Goal: Information Seeking & Learning: Learn about a topic

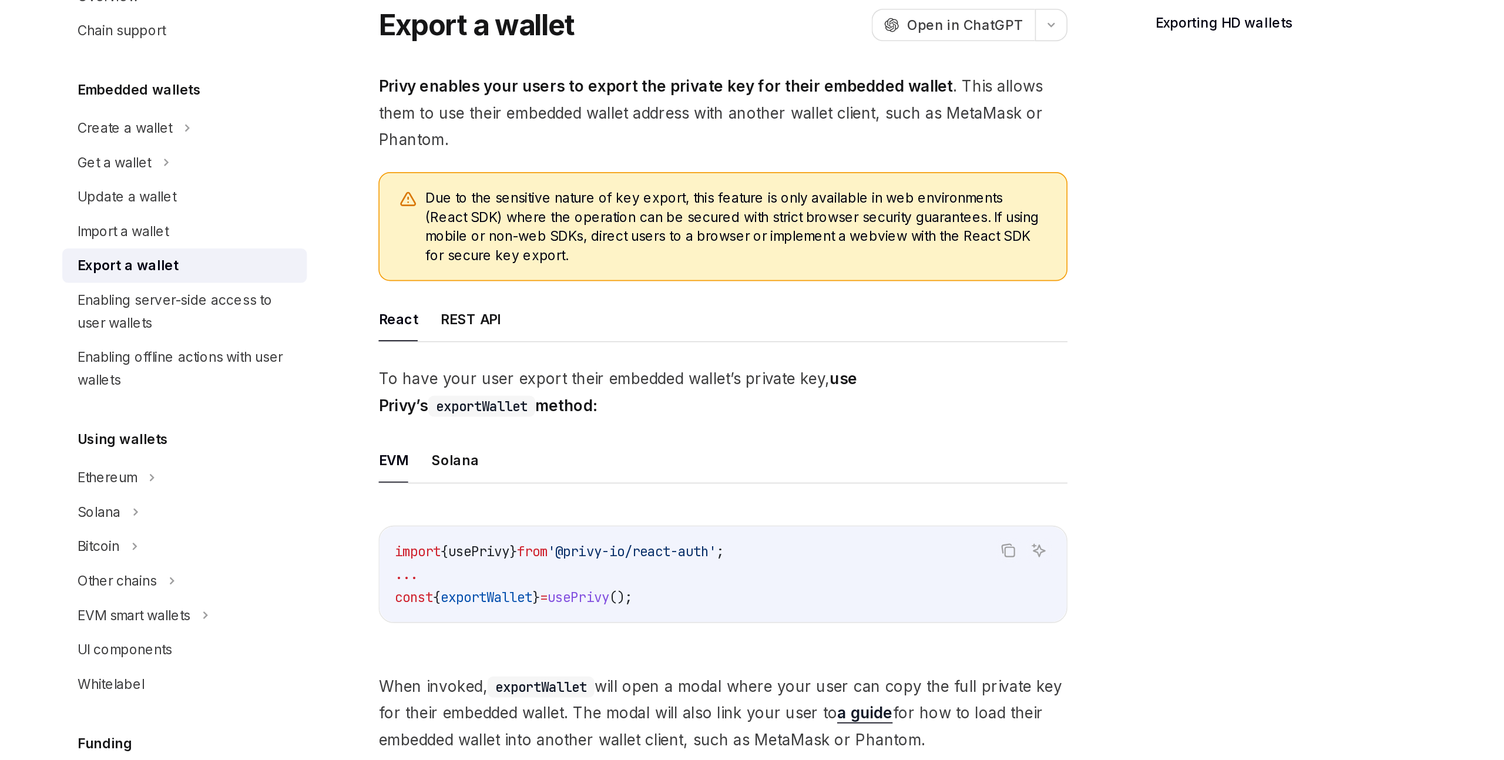
click at [595, 297] on button "REST API" at bounding box center [589, 299] width 37 height 28
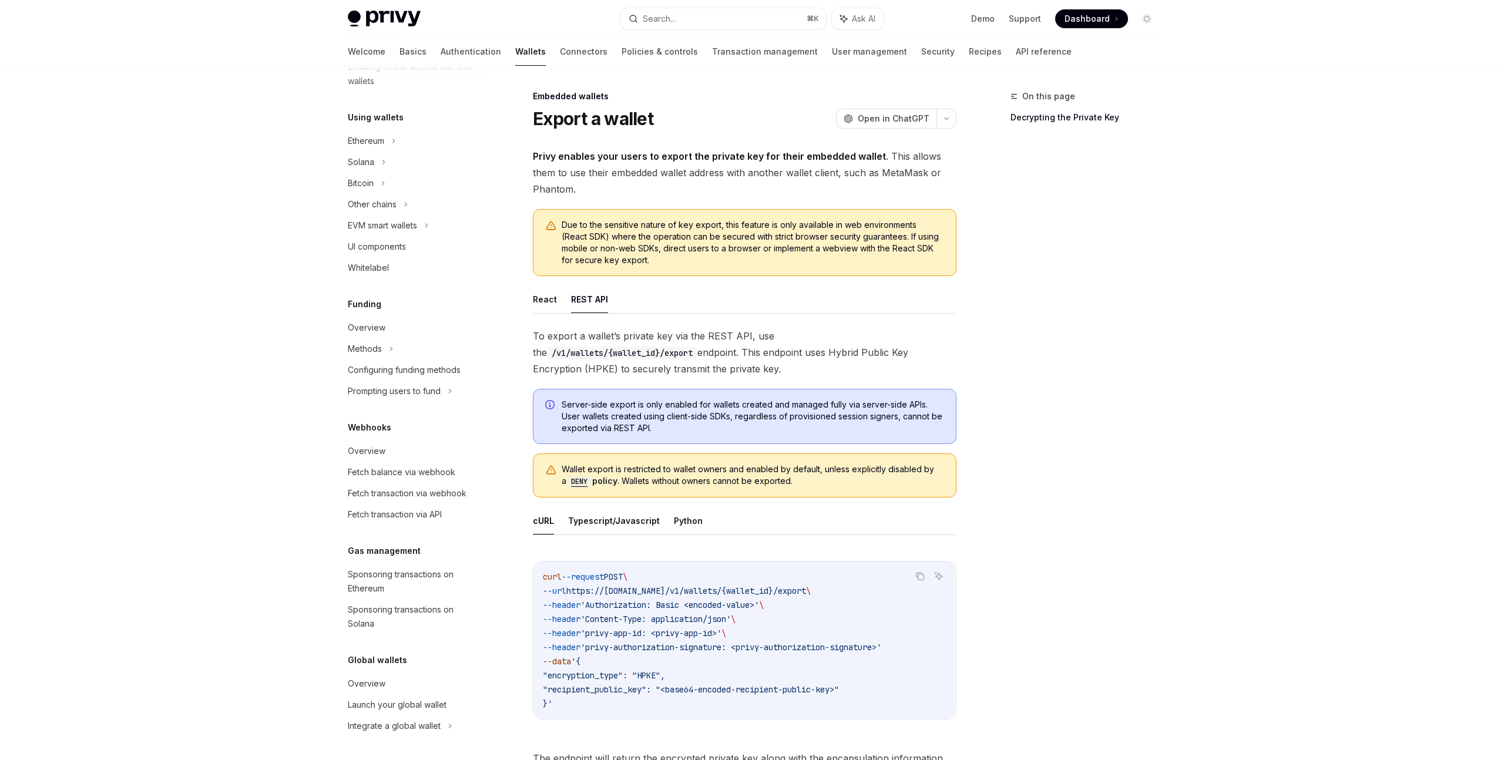
click at [734, 163] on span "Privy enables your users to export the private key for their embedded wallet . …" at bounding box center [745, 172] width 424 height 49
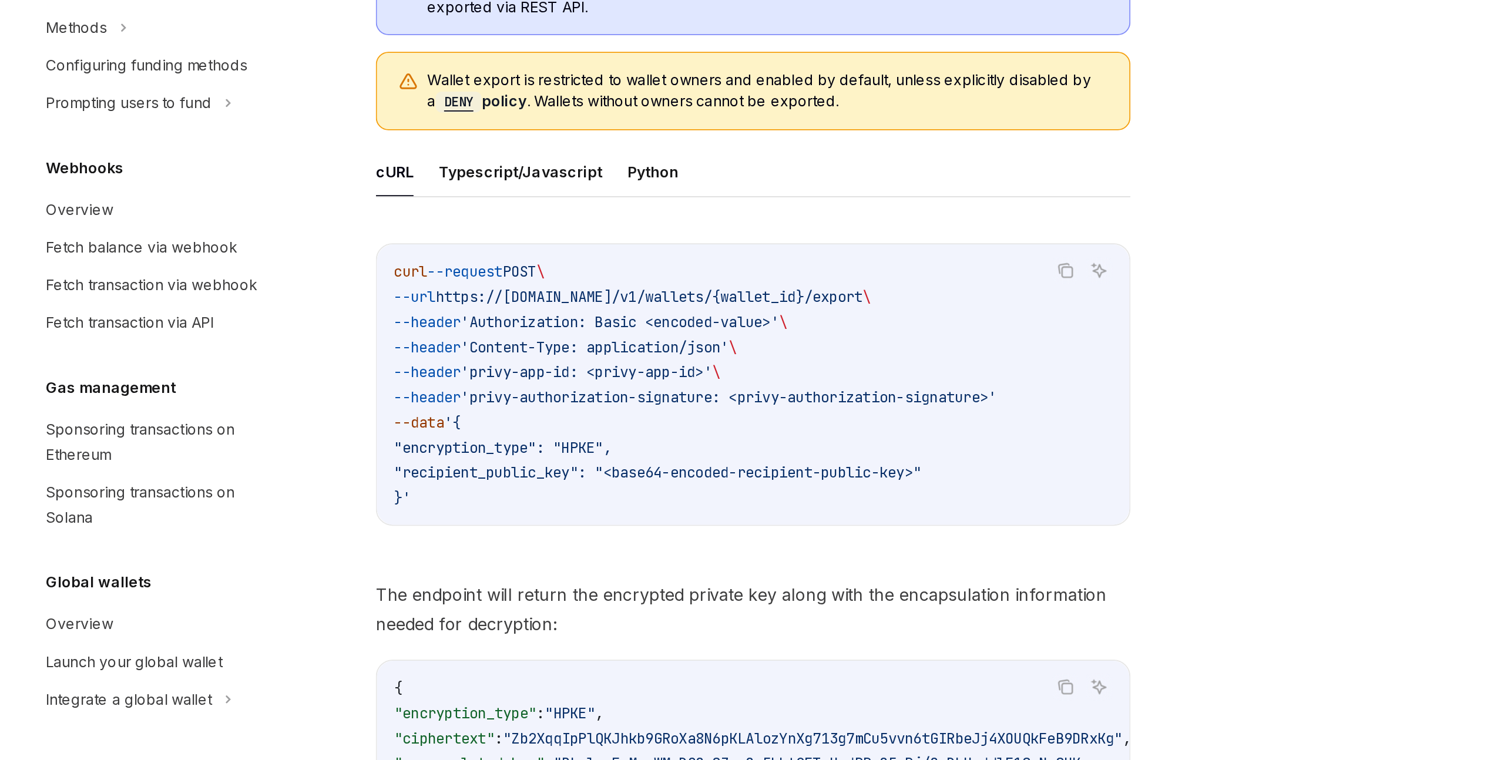
scroll to position [95, 0]
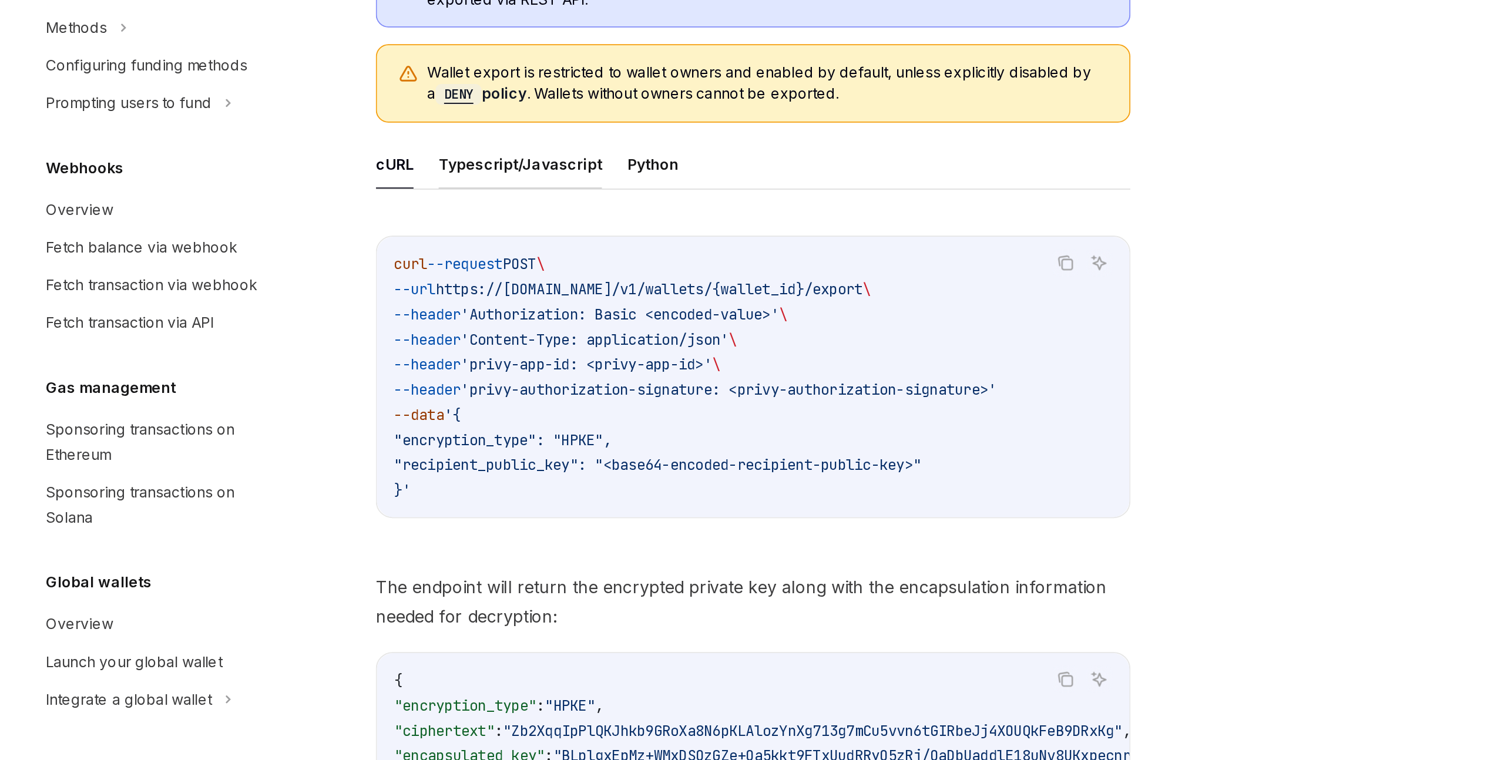
click at [617, 428] on button "Typescript/Javascript" at bounding box center [614, 426] width 92 height 28
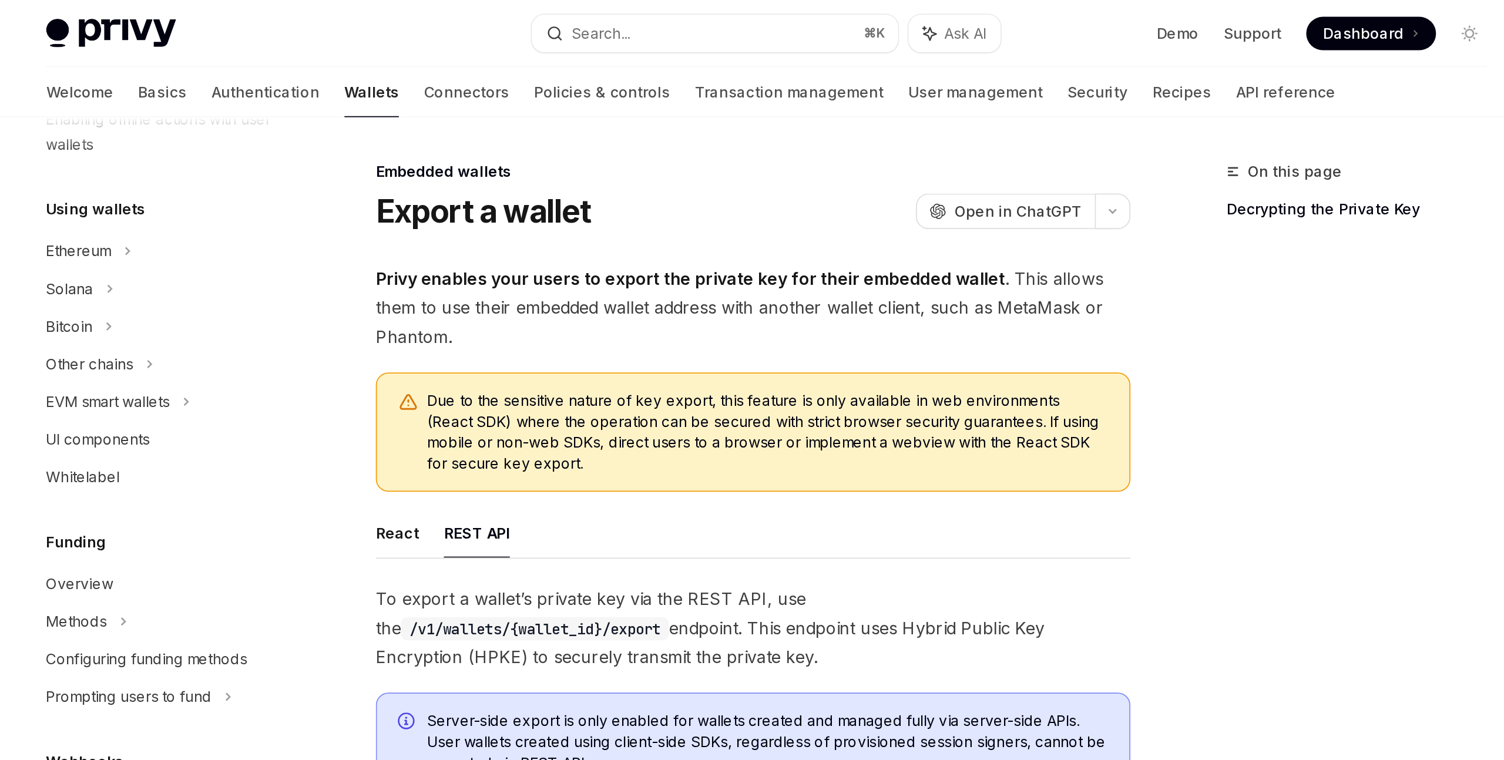
scroll to position [256, 0]
click at [921, 57] on link "Security" at bounding box center [937, 52] width 33 height 28
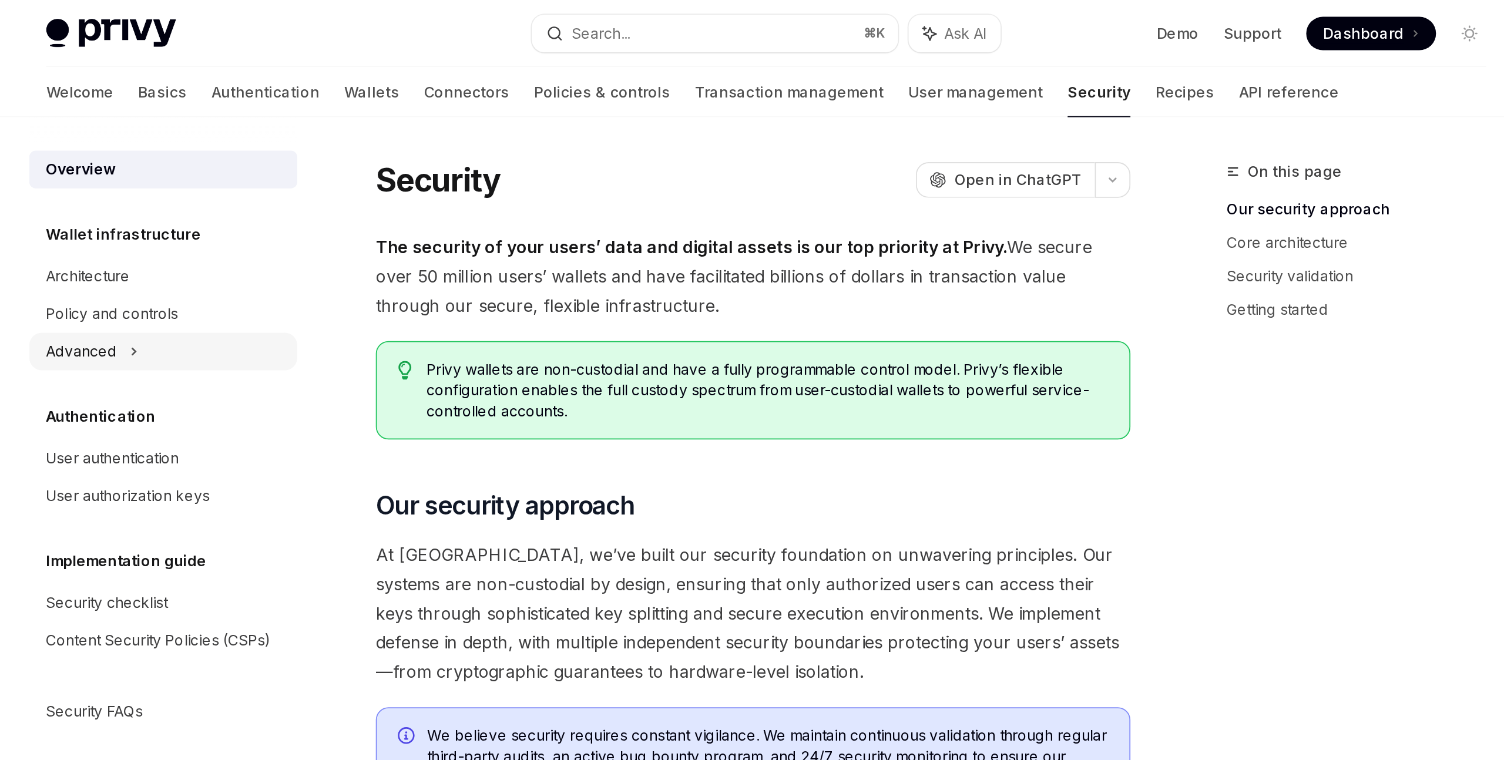
click at [388, 187] on div "Advanced" at bounding box center [413, 197] width 150 height 21
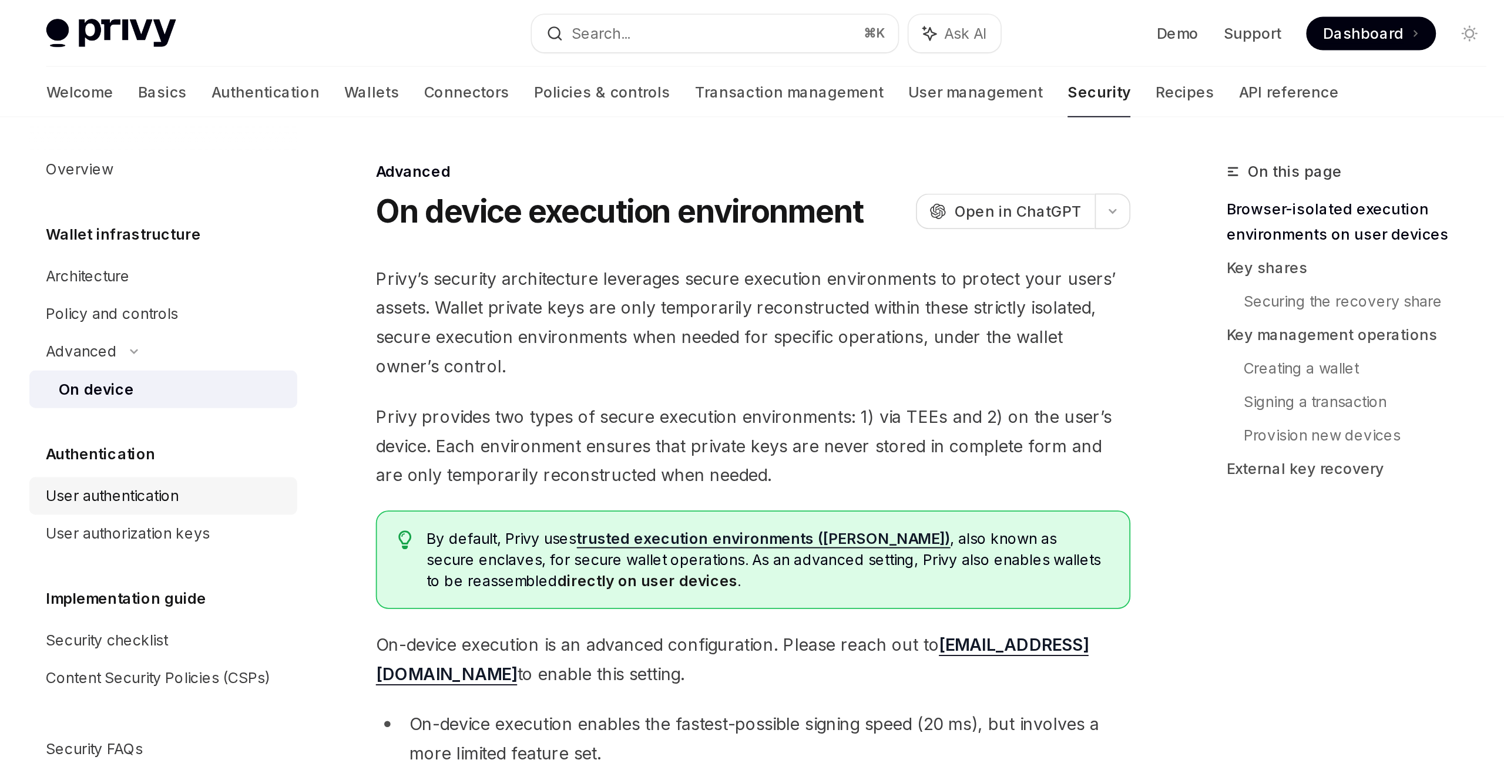
click at [389, 279] on div "User authentication" at bounding box center [385, 278] width 75 height 14
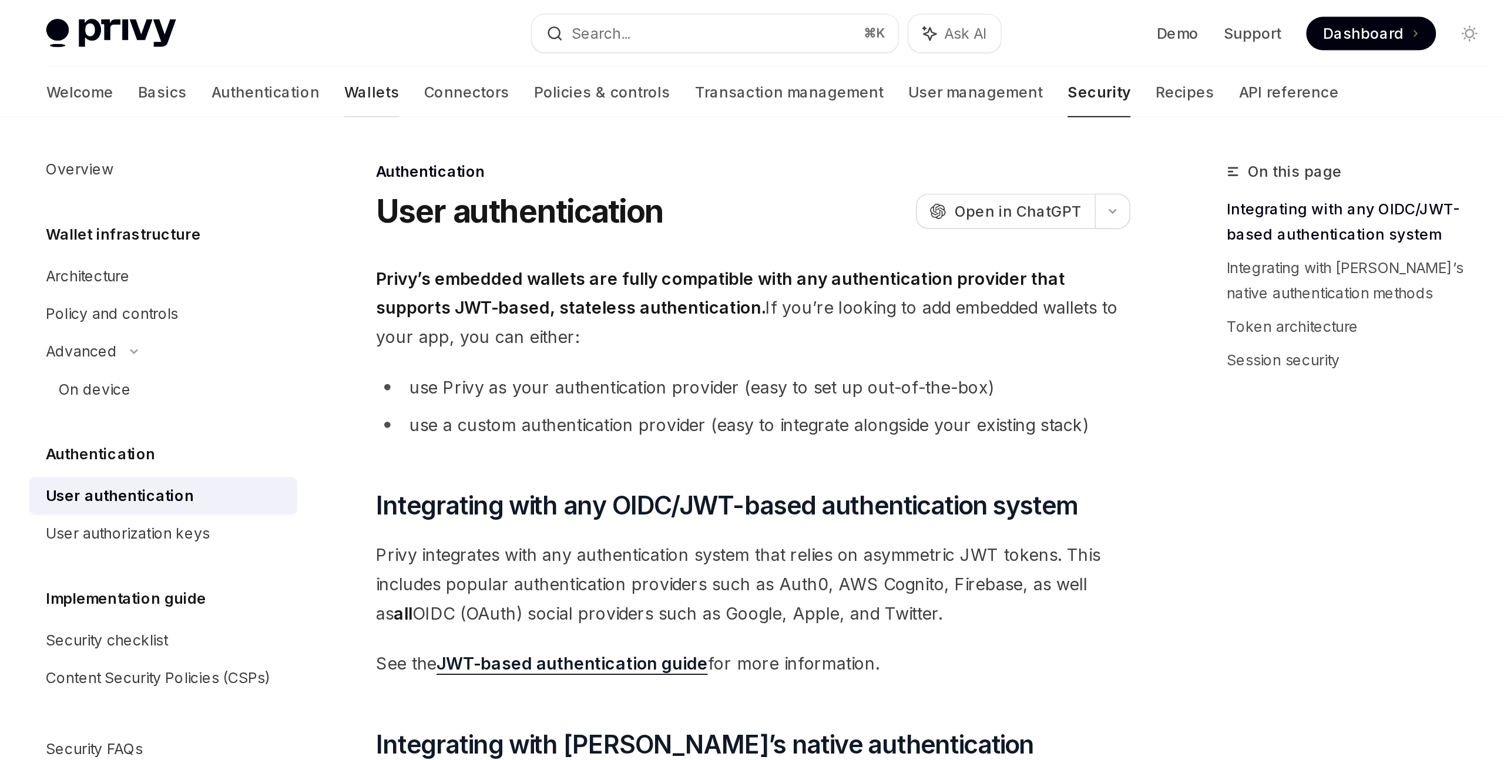
click at [515, 51] on link "Wallets" at bounding box center [530, 52] width 31 height 28
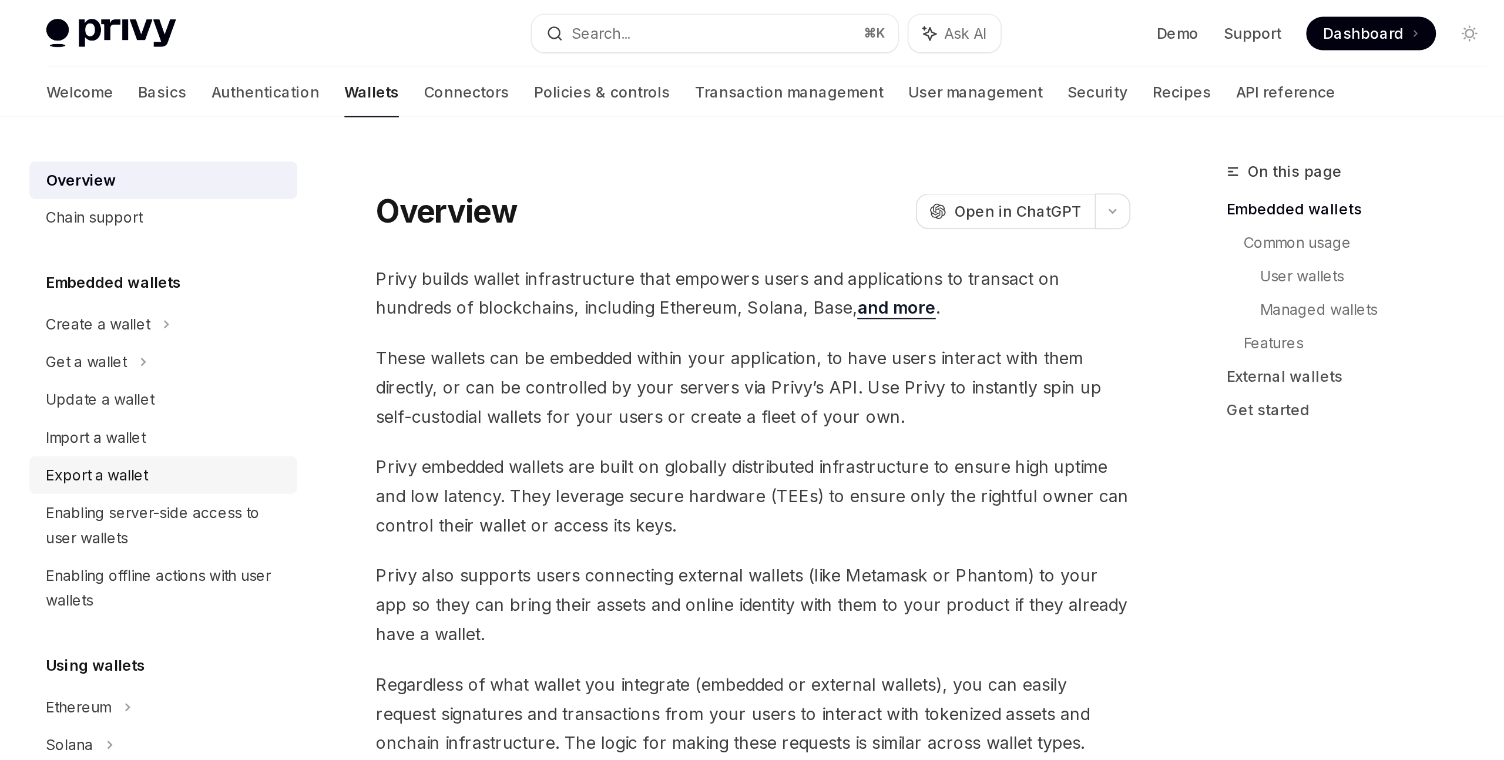
click at [378, 267] on div "Export a wallet" at bounding box center [376, 267] width 57 height 14
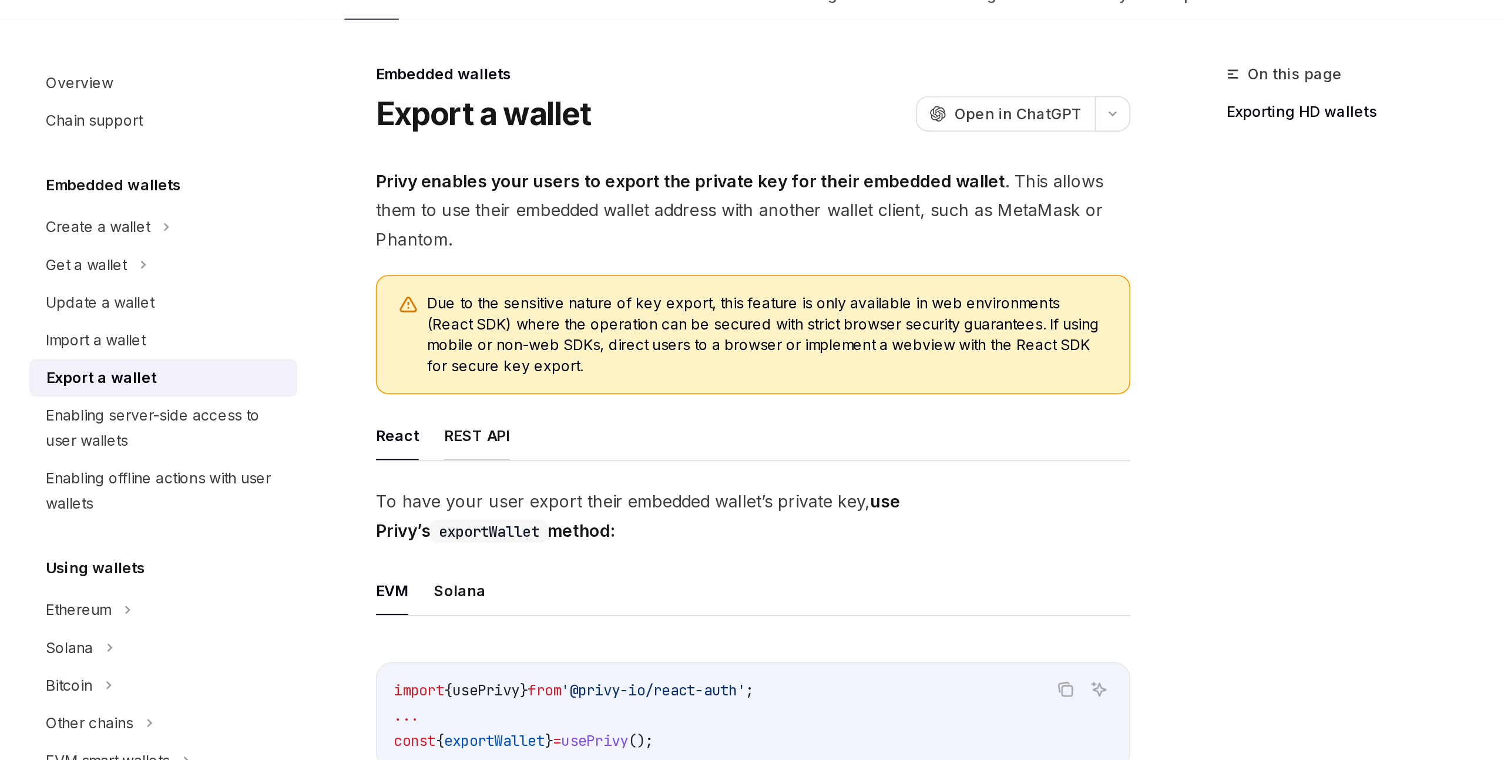
click at [581, 301] on button "REST API" at bounding box center [589, 299] width 37 height 28
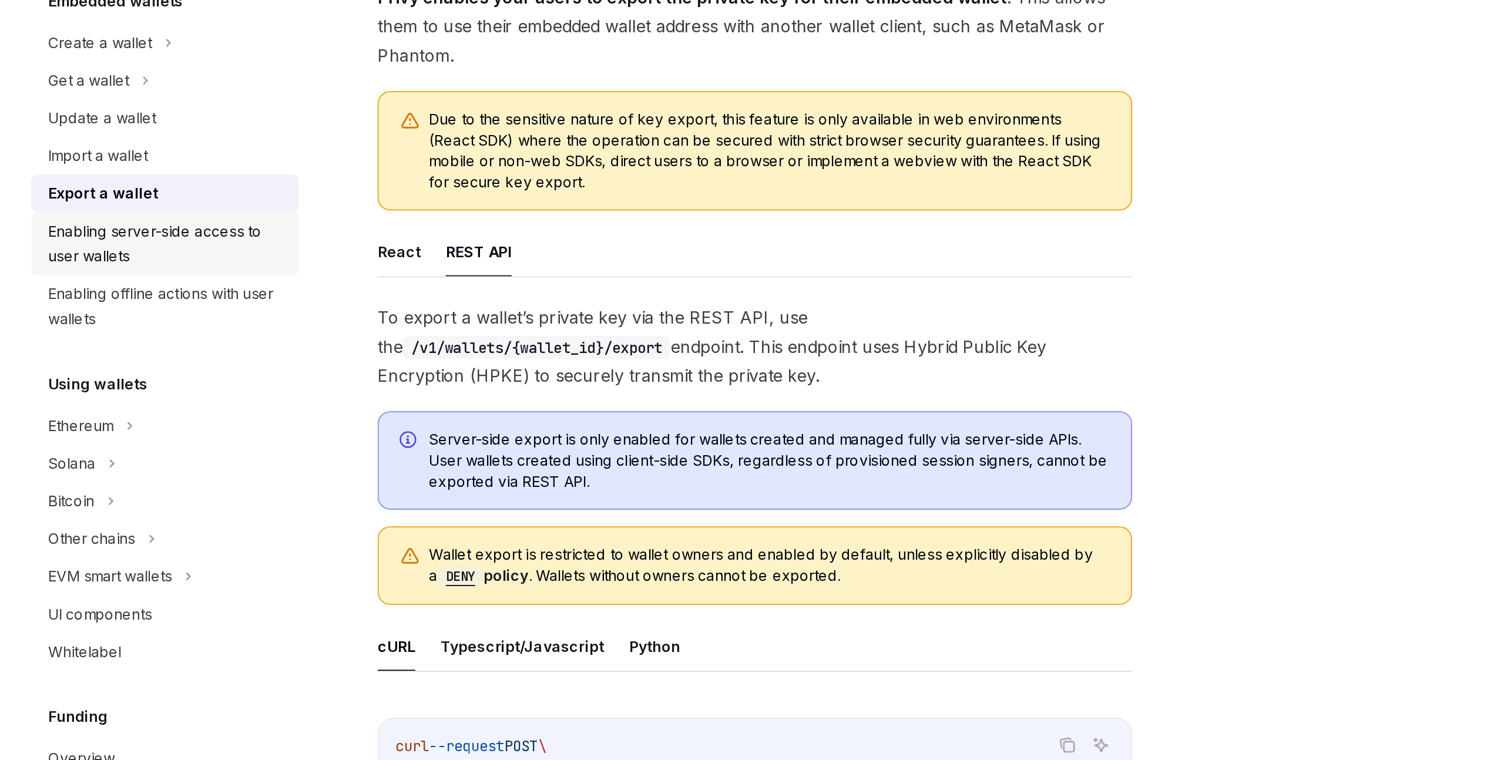
click at [412, 297] on div "Enabling server-side access to user wallets" at bounding box center [415, 295] width 134 height 28
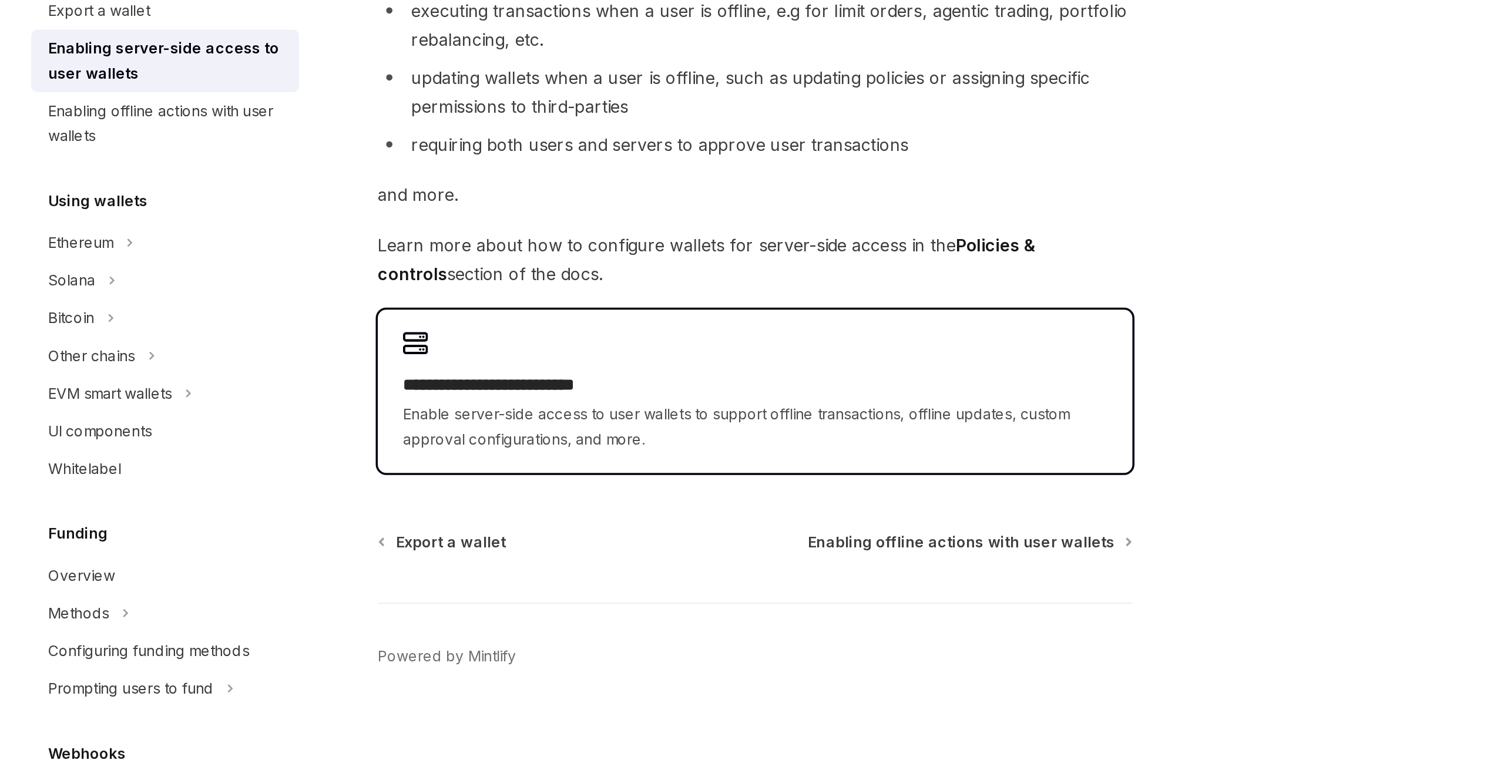
click at [627, 482] on h2 "**********" at bounding box center [744, 477] width 395 height 14
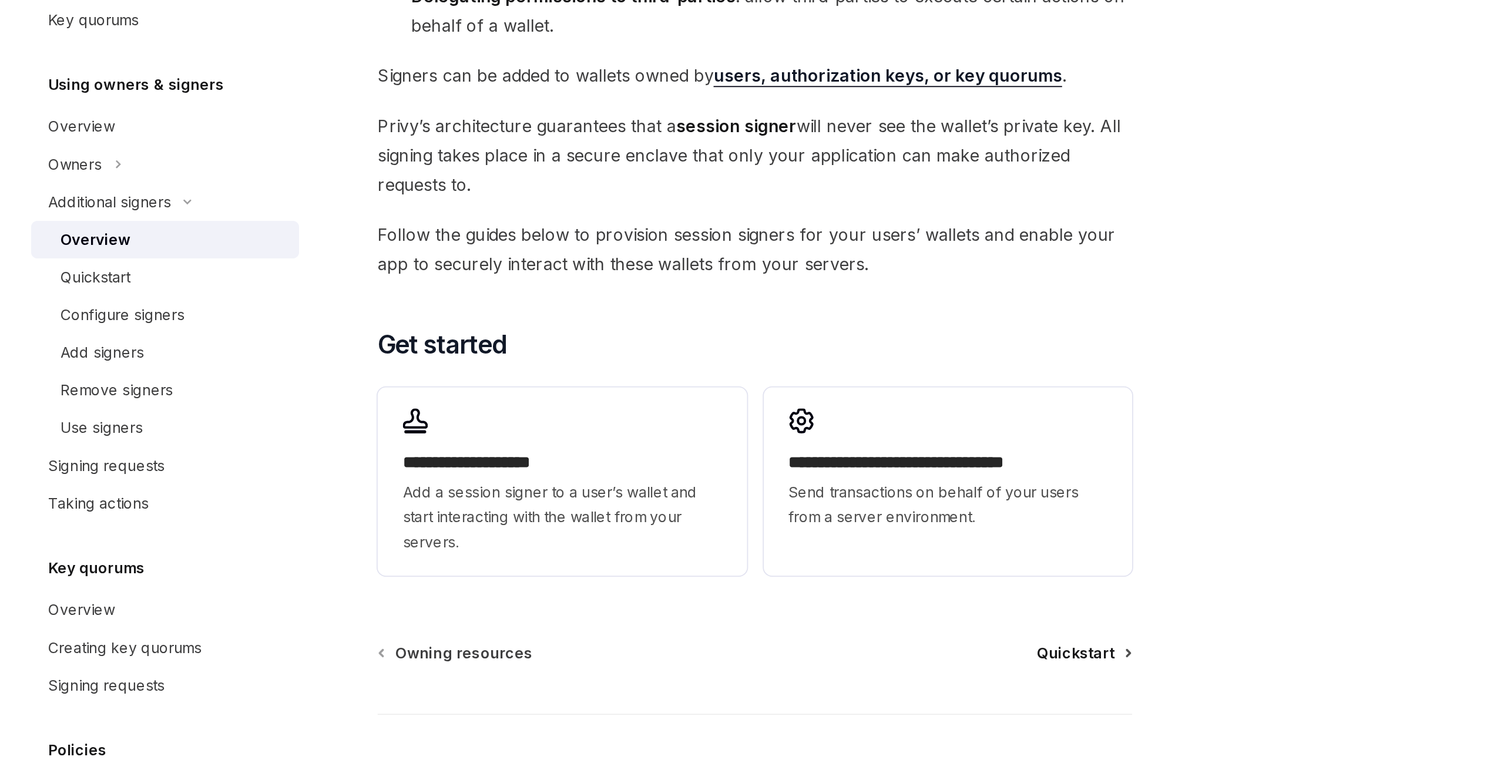
click at [916, 642] on span "Quickstart" at bounding box center [924, 645] width 43 height 12
type textarea "*"
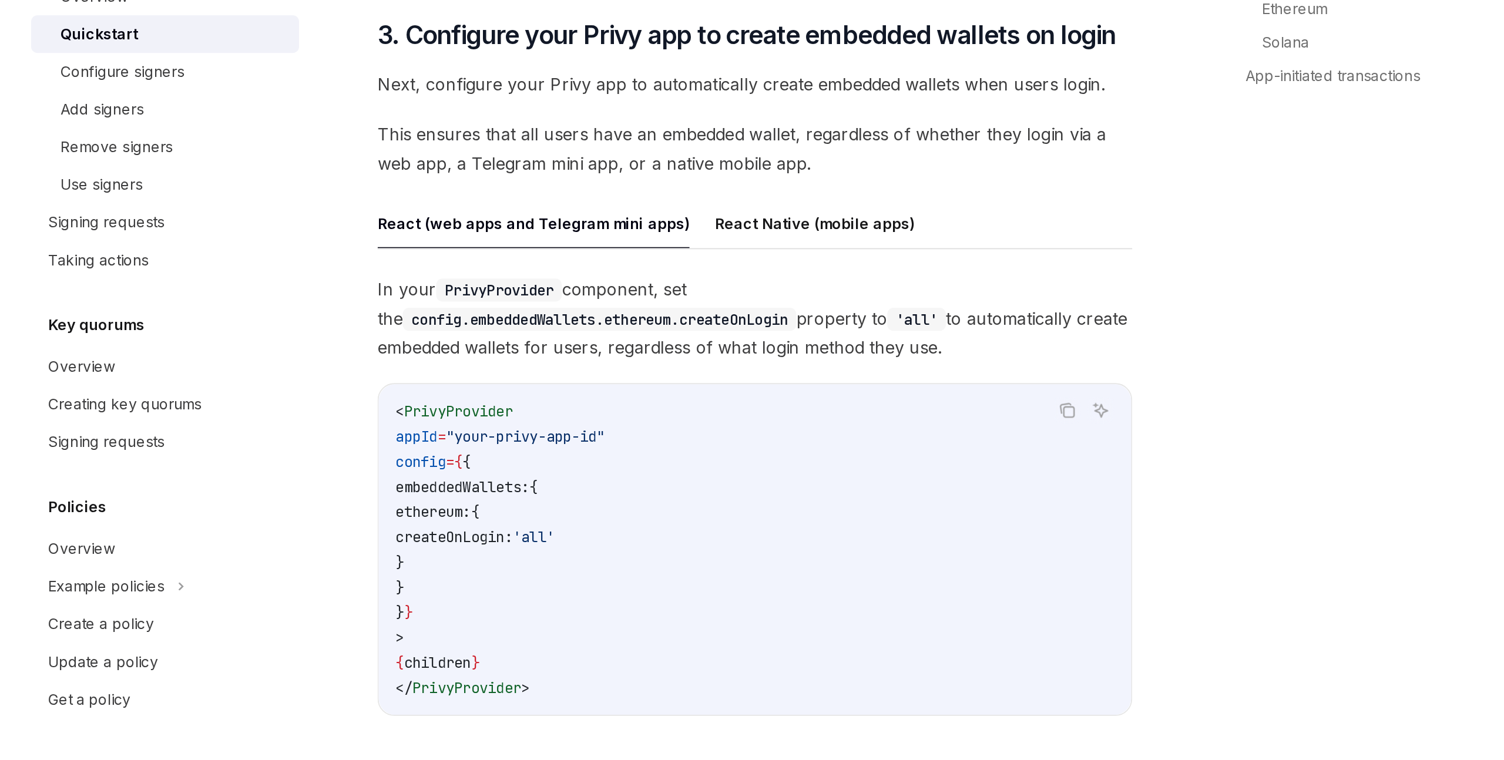
scroll to position [861, 0]
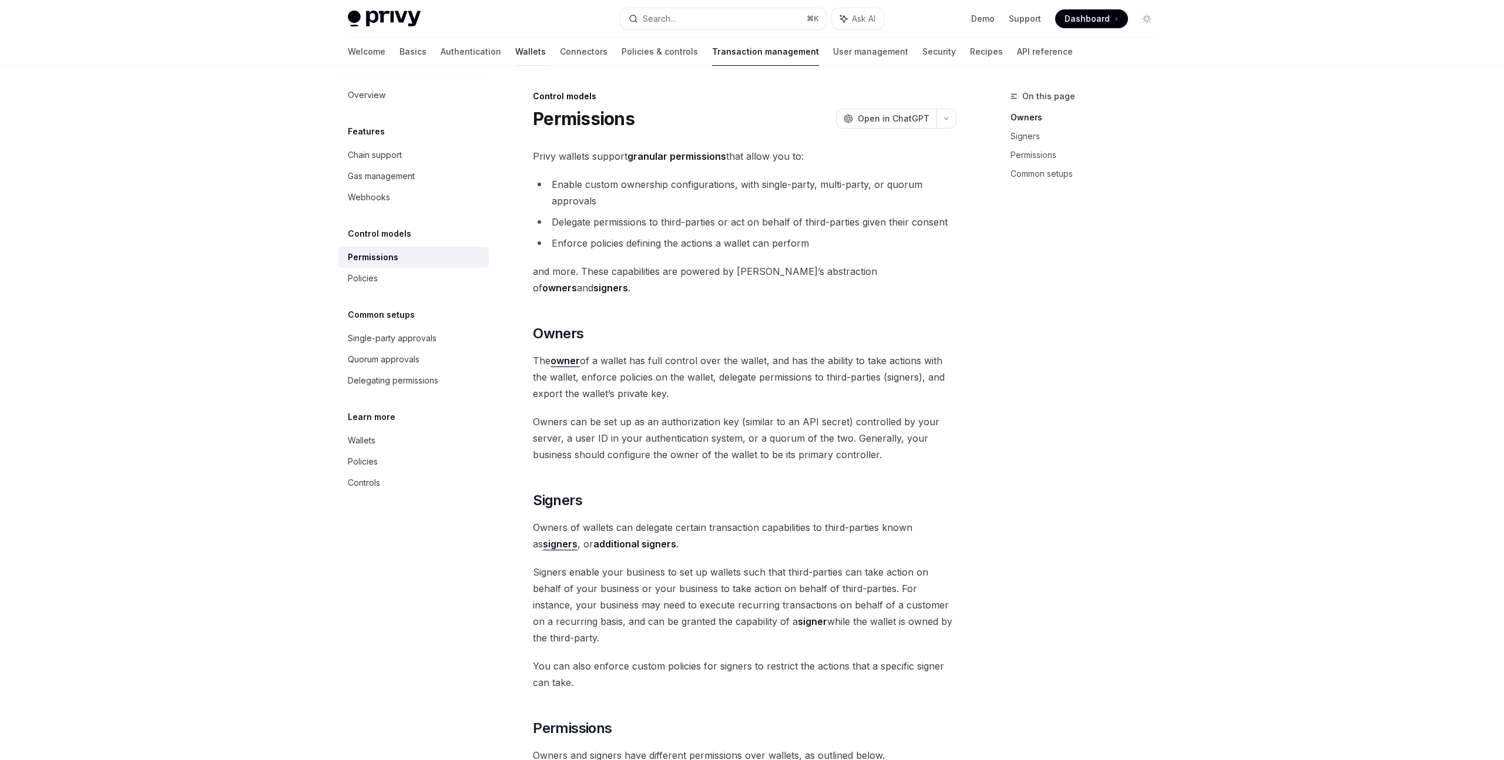
click at [515, 52] on link "Wallets" at bounding box center [530, 52] width 31 height 28
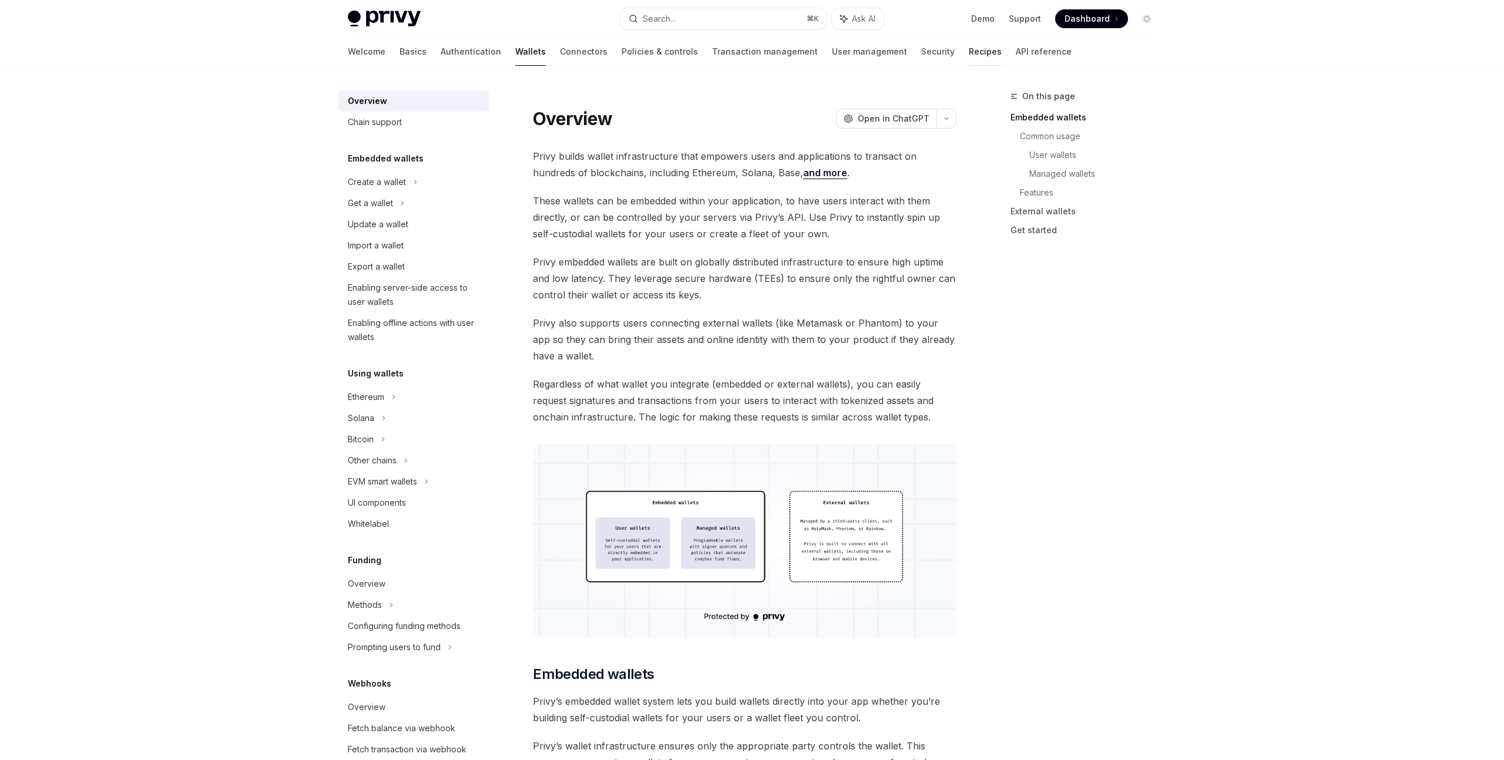
click at [969, 56] on link "Recipes" at bounding box center [985, 52] width 33 height 28
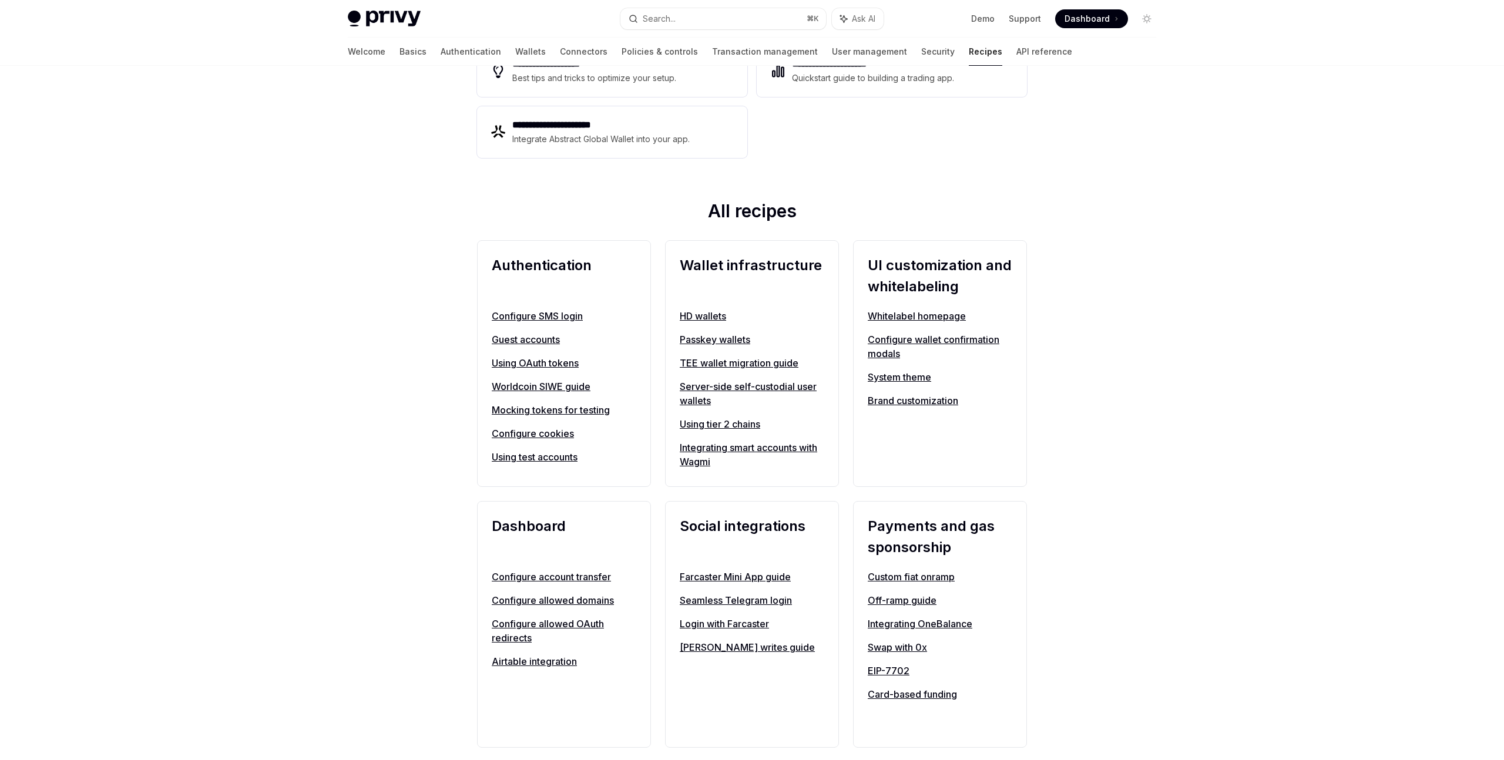
scroll to position [290, 0]
click at [717, 382] on link "Server-side self-custodial user wallets" at bounding box center [752, 393] width 144 height 28
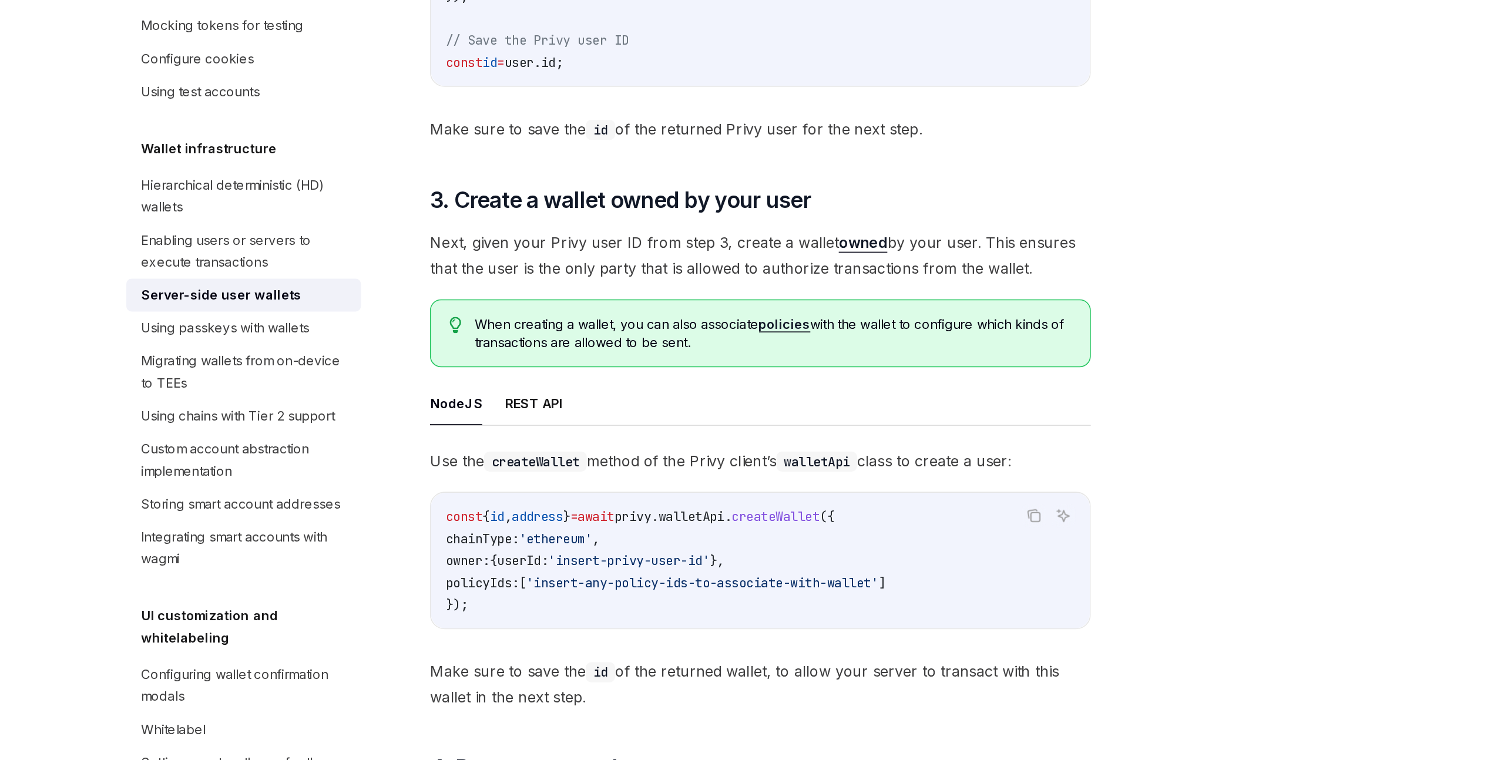
scroll to position [1136, 0]
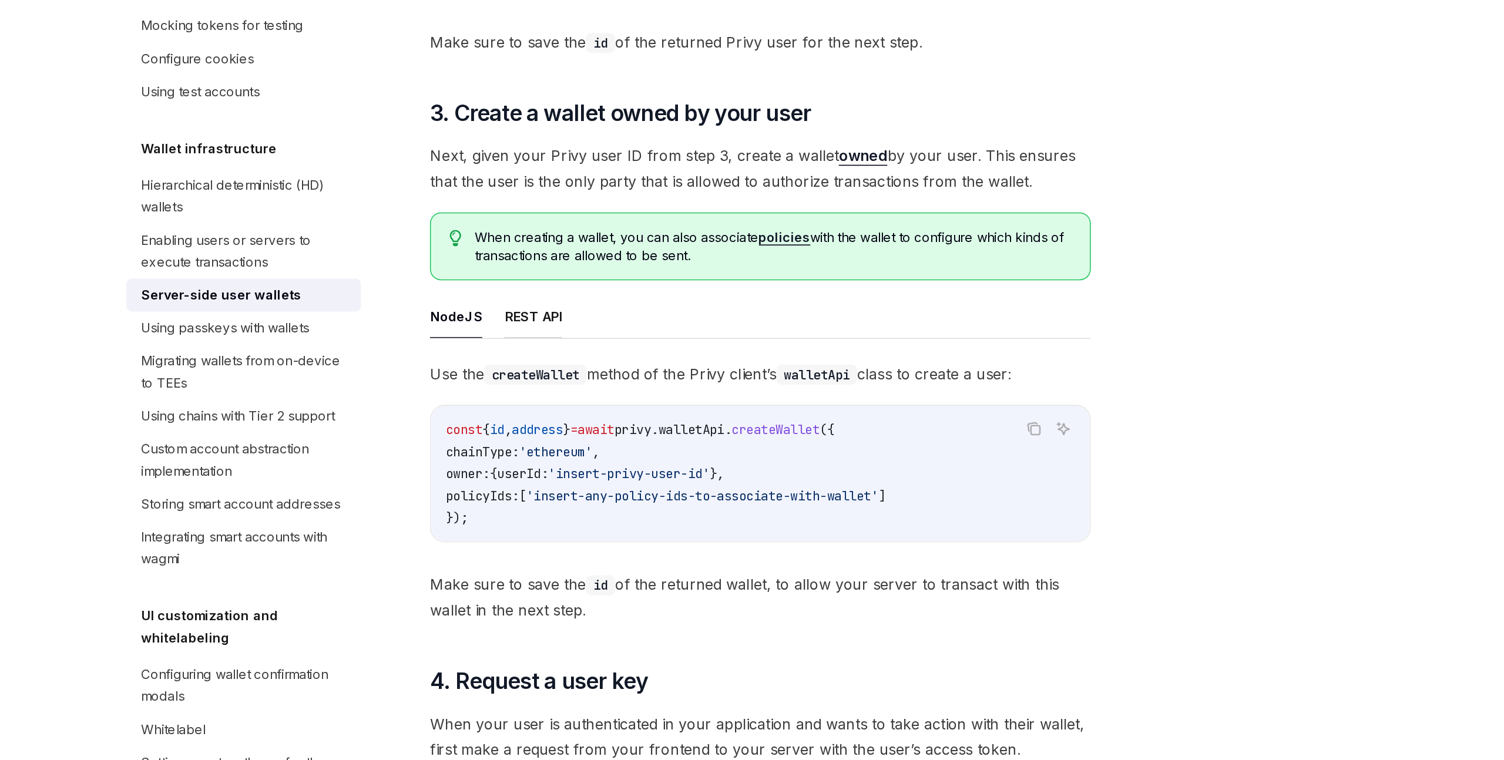
click at [598, 482] on button "REST API" at bounding box center [598, 476] width 37 height 28
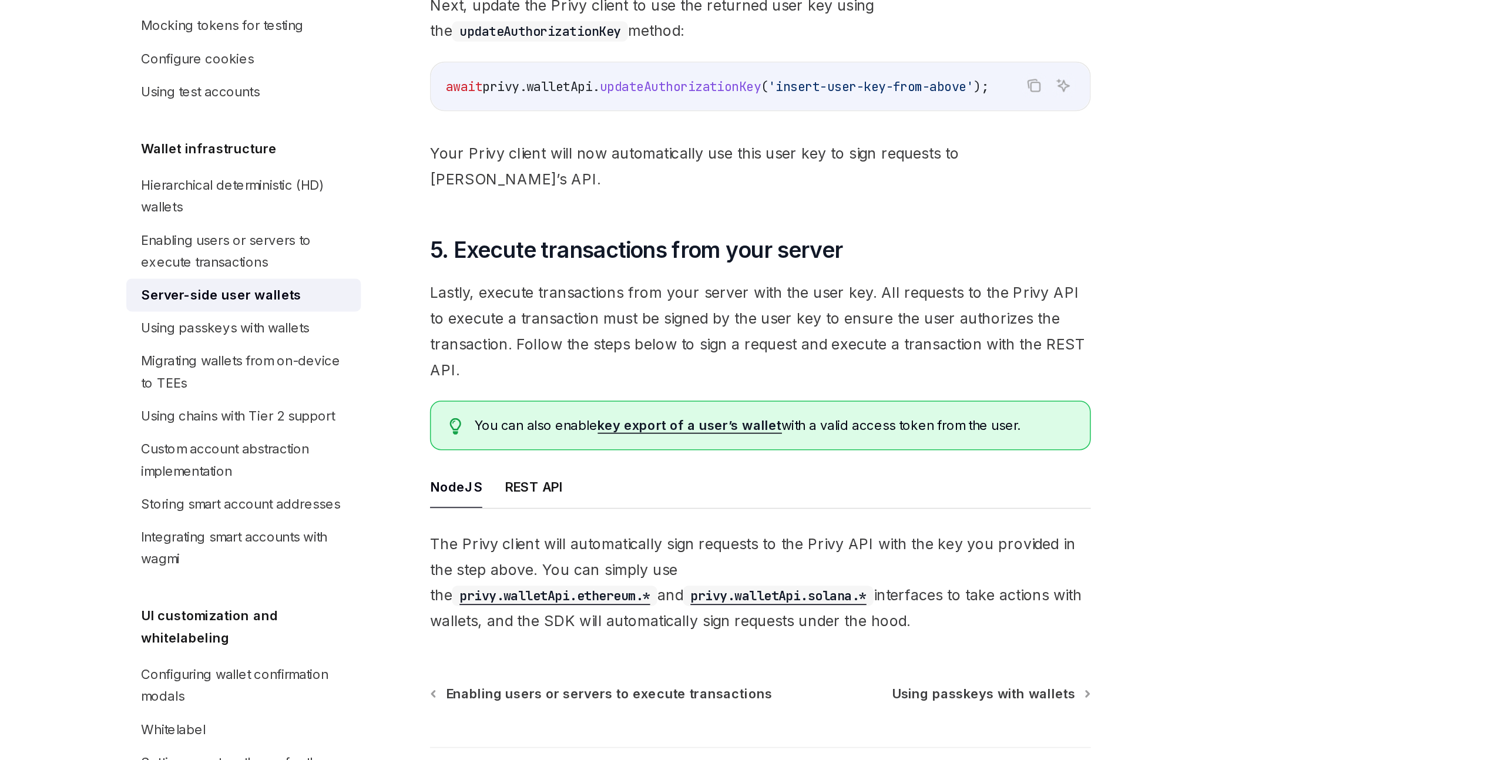
scroll to position [2271, 0]
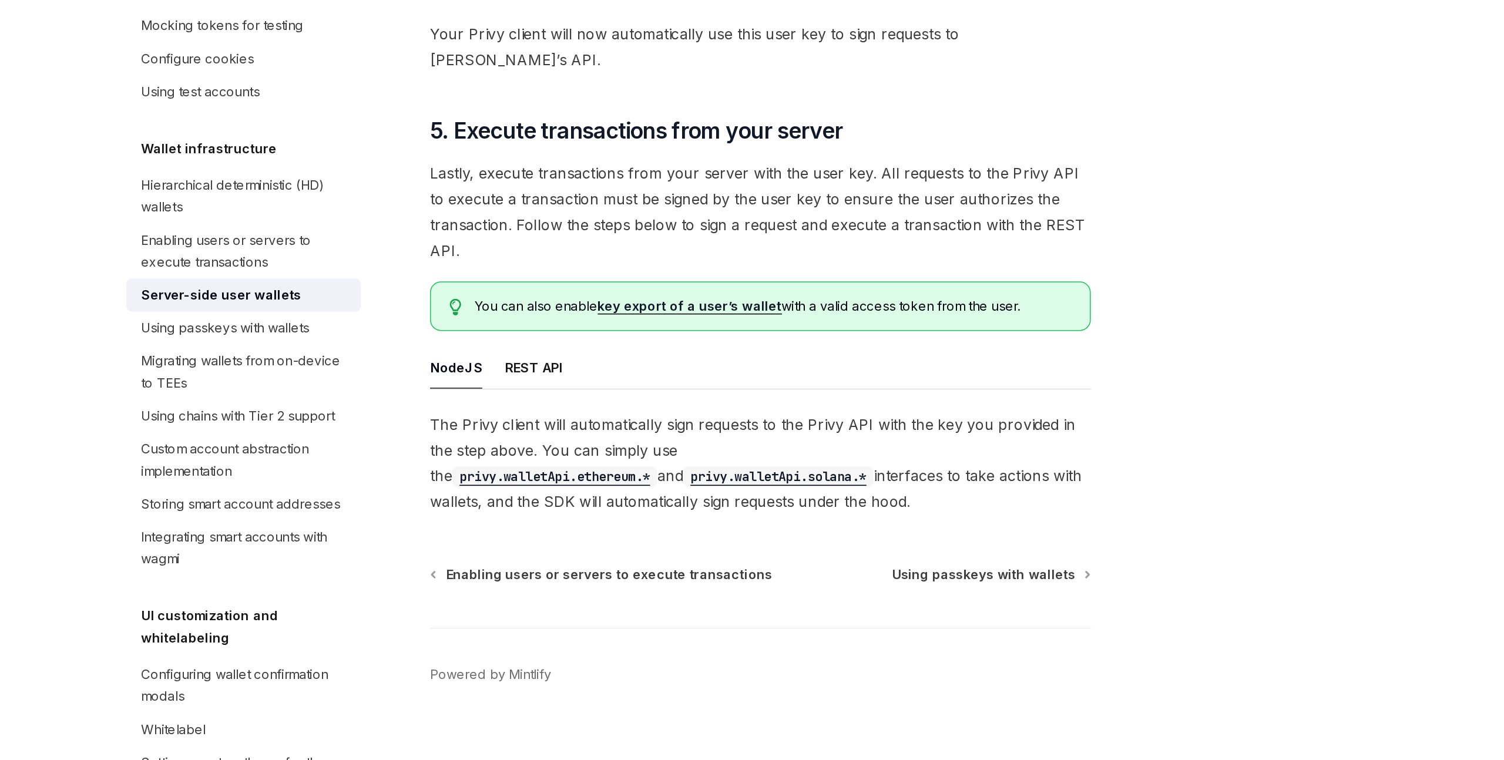
click at [685, 463] on link "key export of a user’s wallet" at bounding box center [699, 468] width 118 height 11
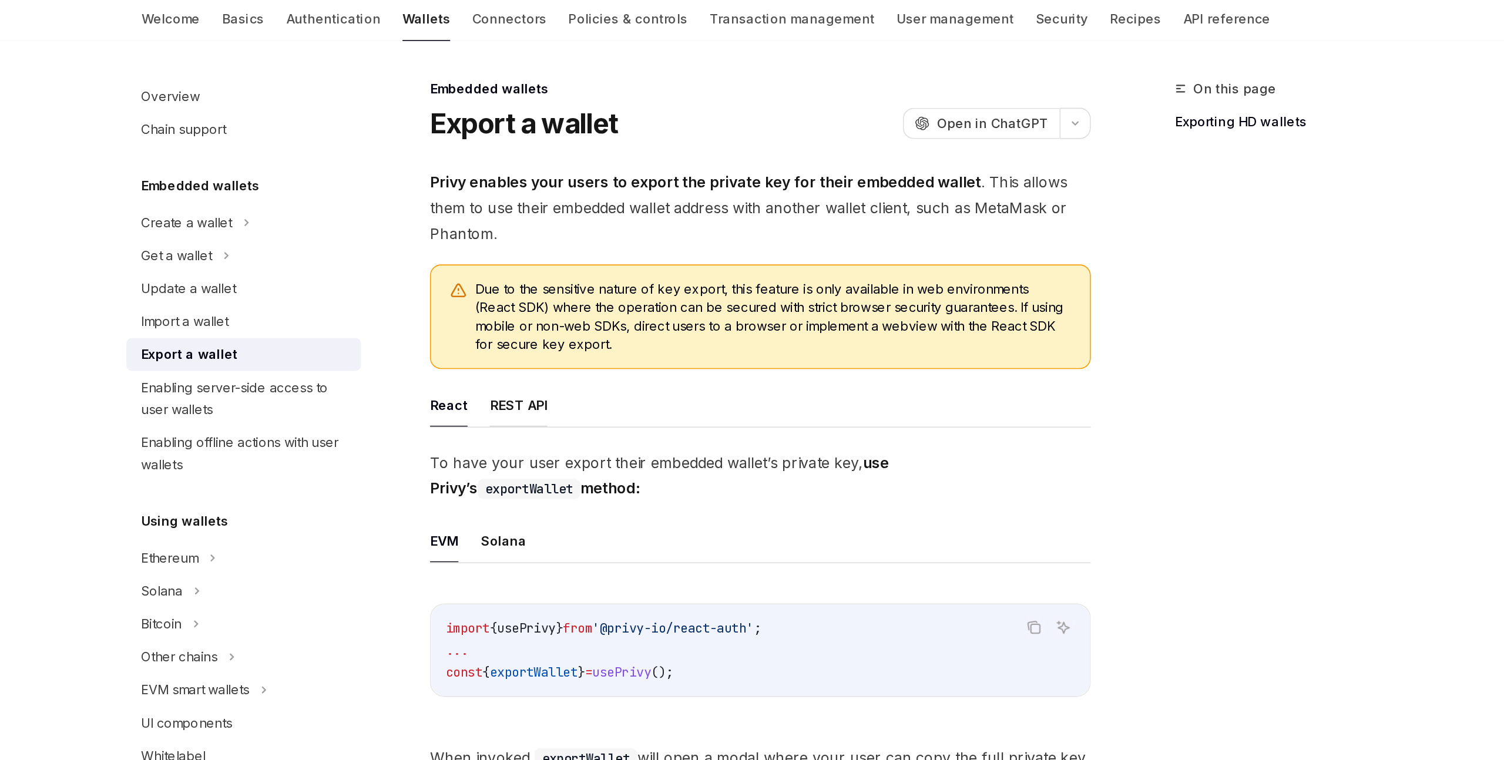
click at [579, 297] on button "REST API" at bounding box center [589, 299] width 37 height 28
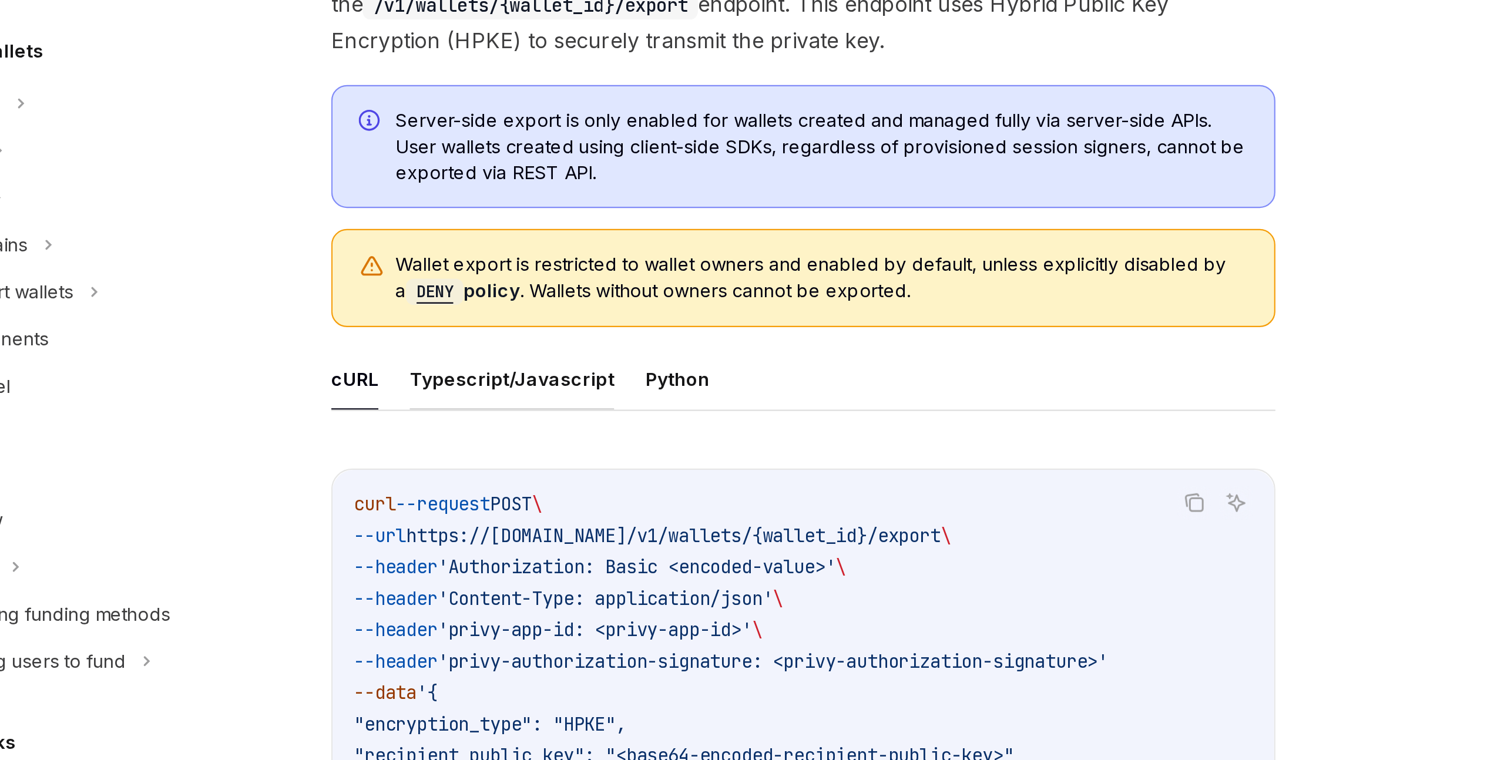
click at [584, 520] on button "Typescript/Javascript" at bounding box center [614, 521] width 92 height 28
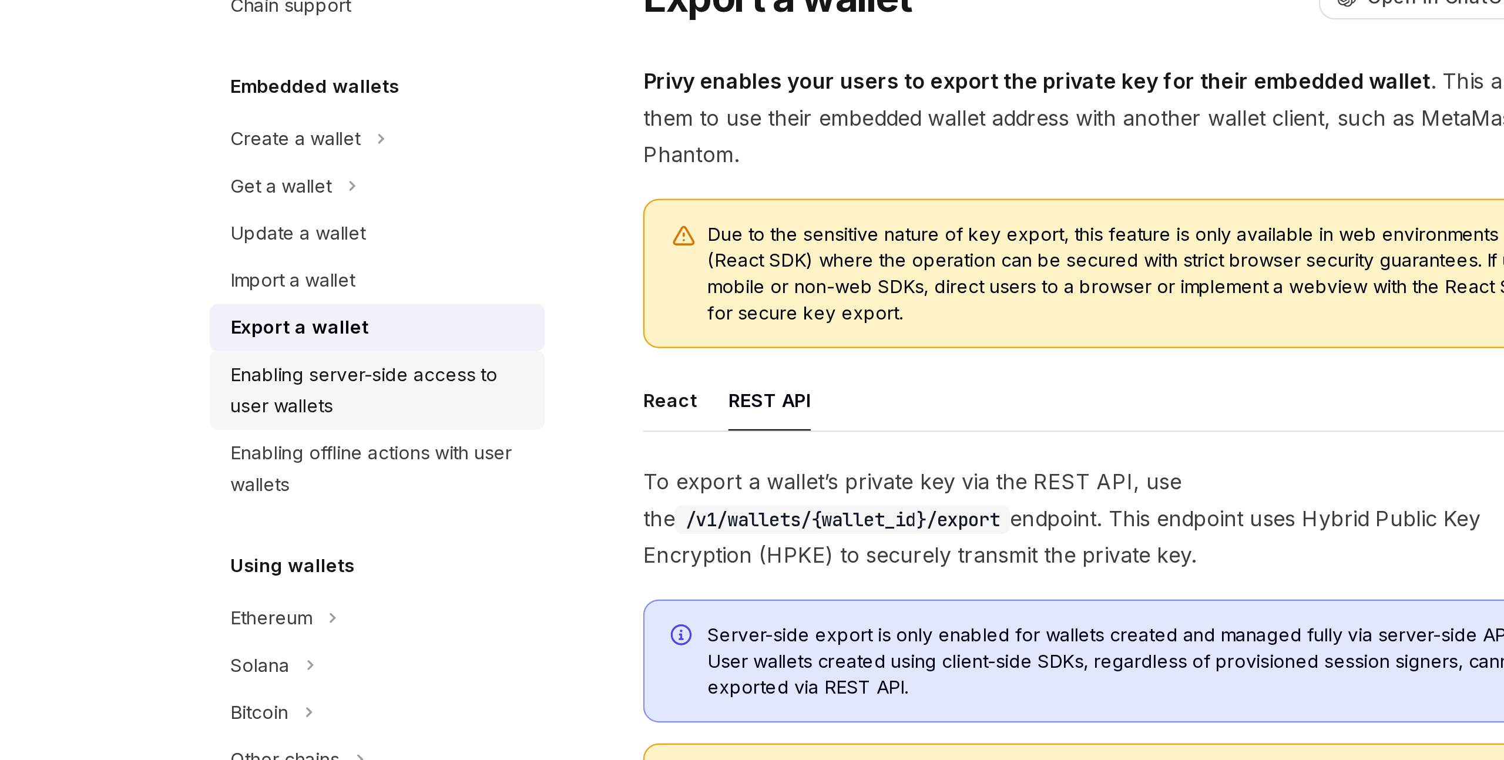
click at [387, 291] on div "Enabling server-side access to user wallets" at bounding box center [415, 295] width 134 height 28
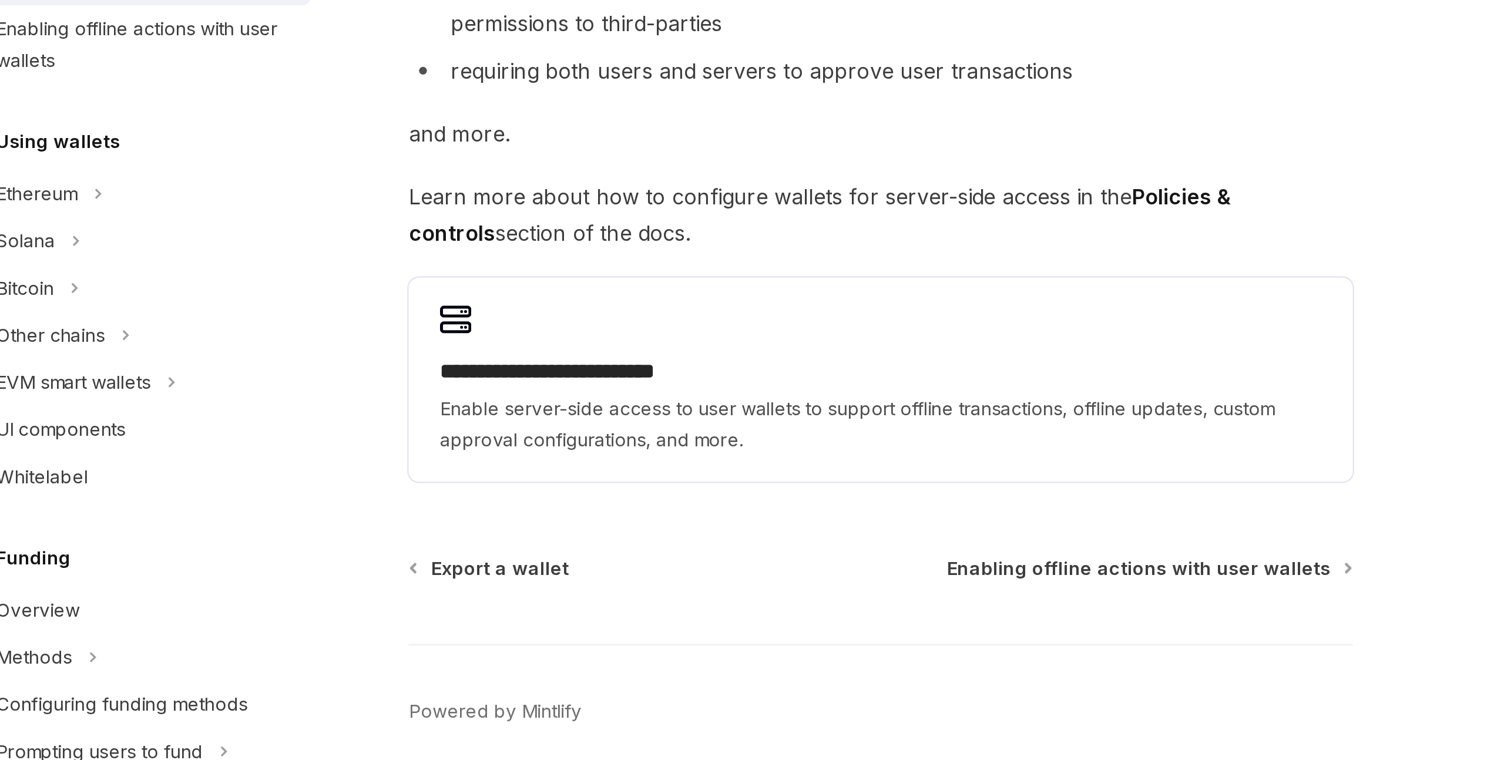
click at [689, 482] on h2 "**********" at bounding box center [744, 477] width 395 height 14
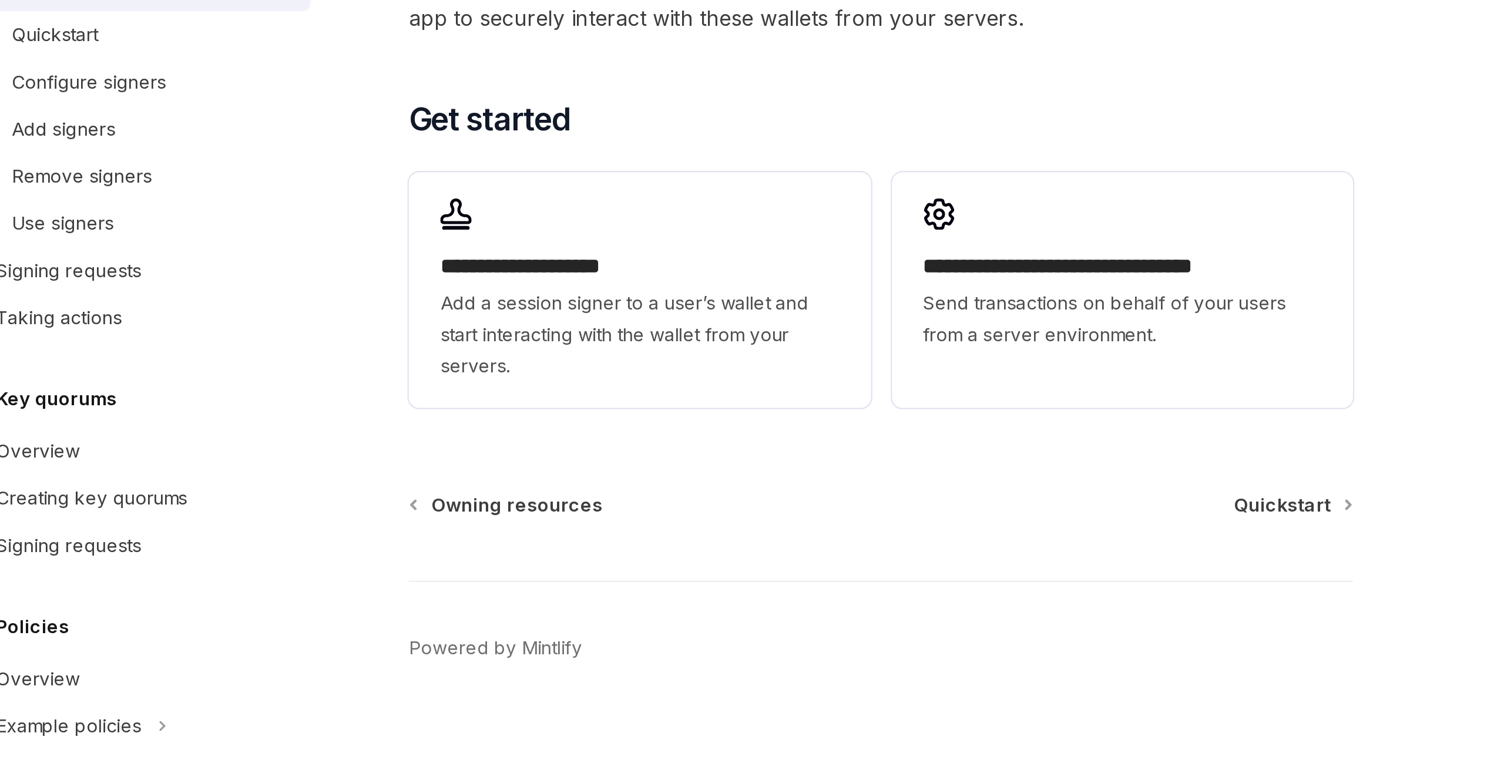
scroll to position [21, 0]
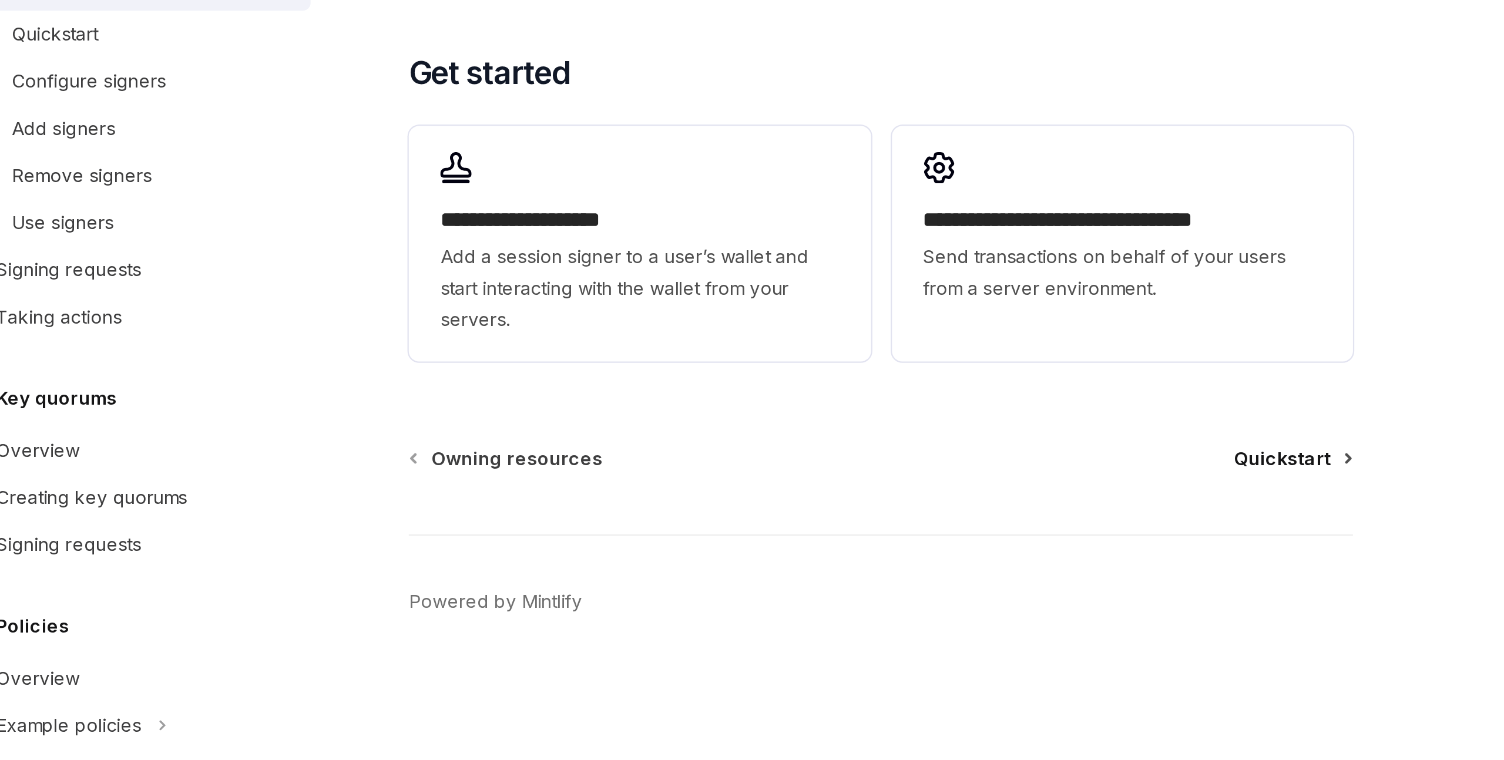
click at [933, 627] on span "Quickstart" at bounding box center [924, 625] width 43 height 12
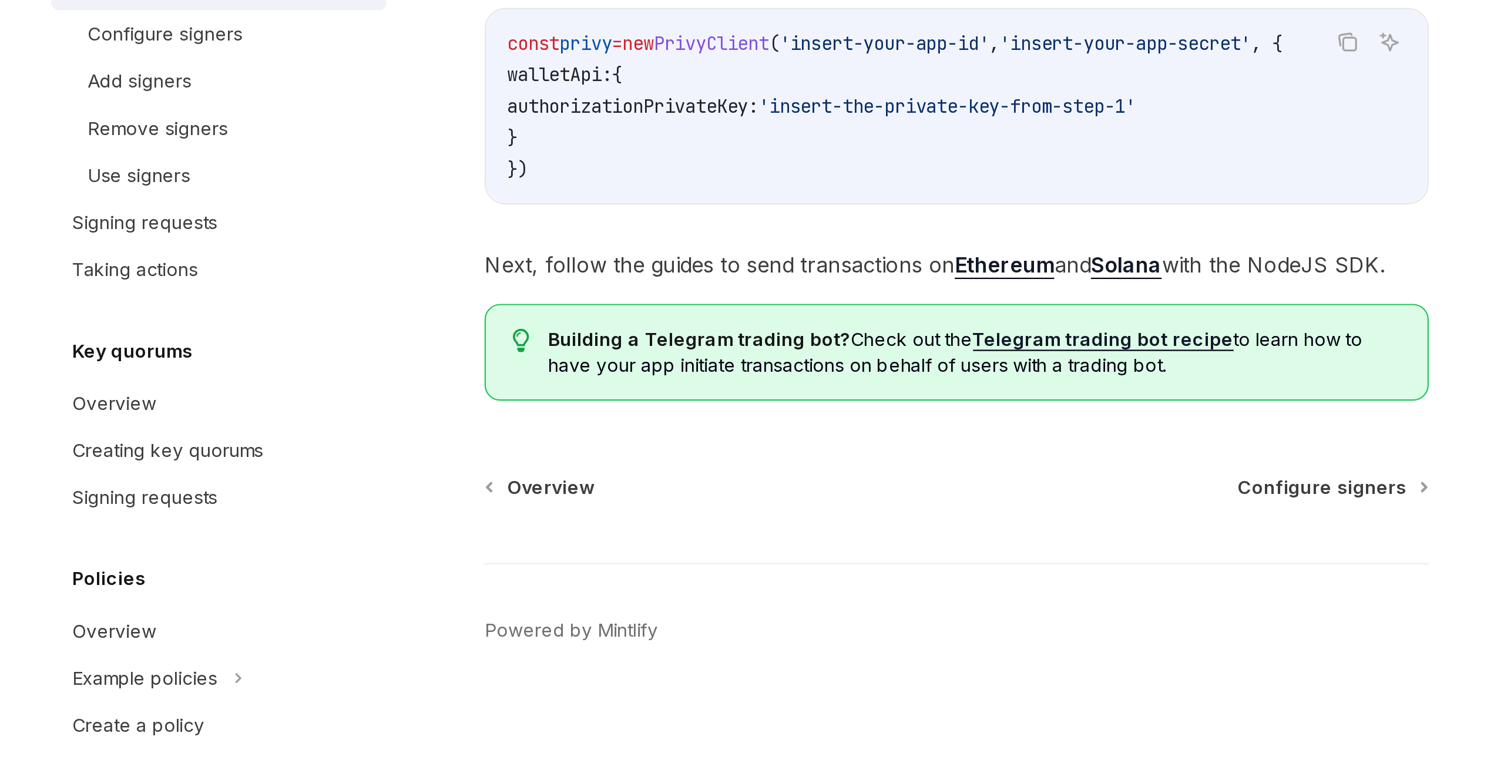
scroll to position [2831, 0]
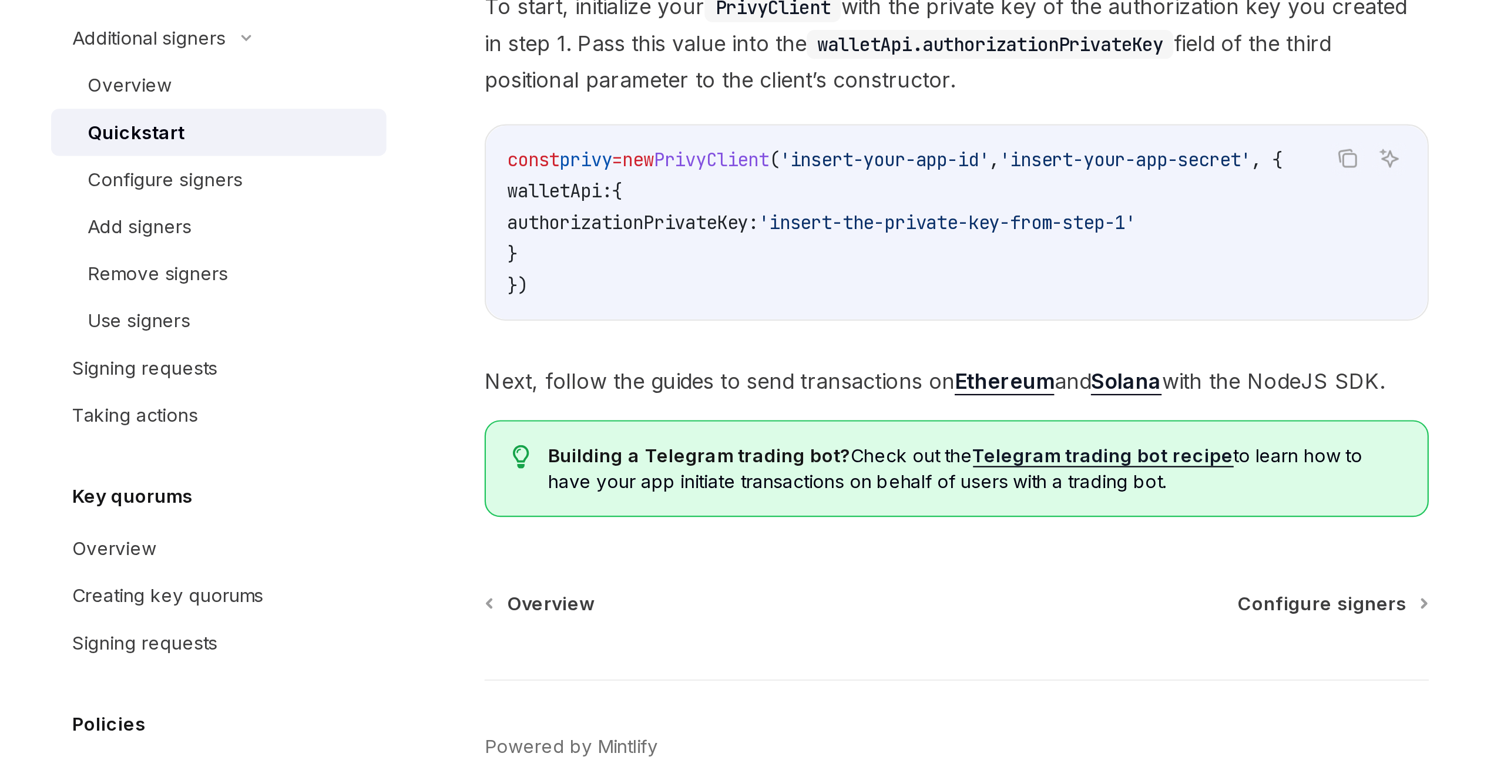
click at [793, 560] on link "Telegram trading bot recipe" at bounding box center [810, 558] width 117 height 11
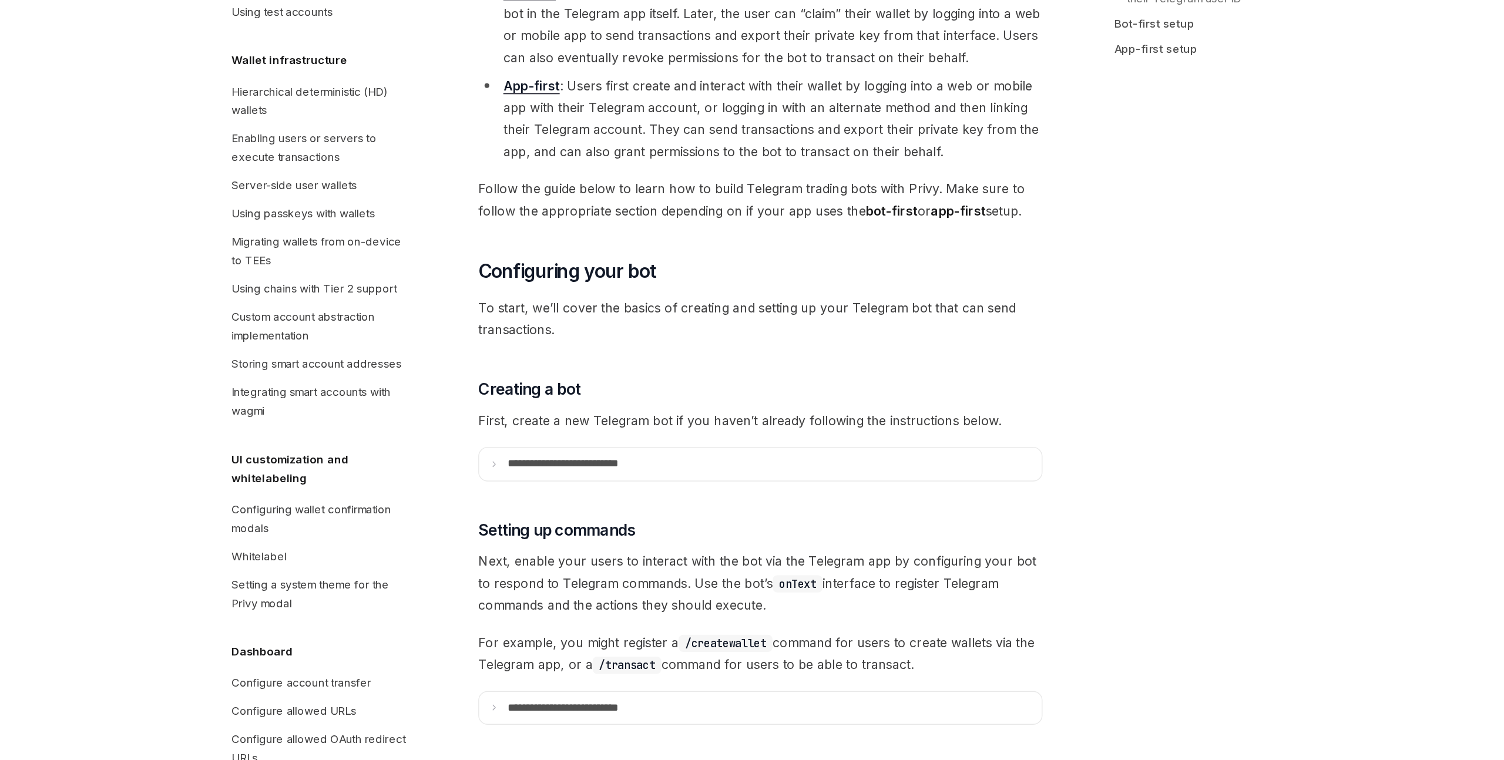
scroll to position [63, 0]
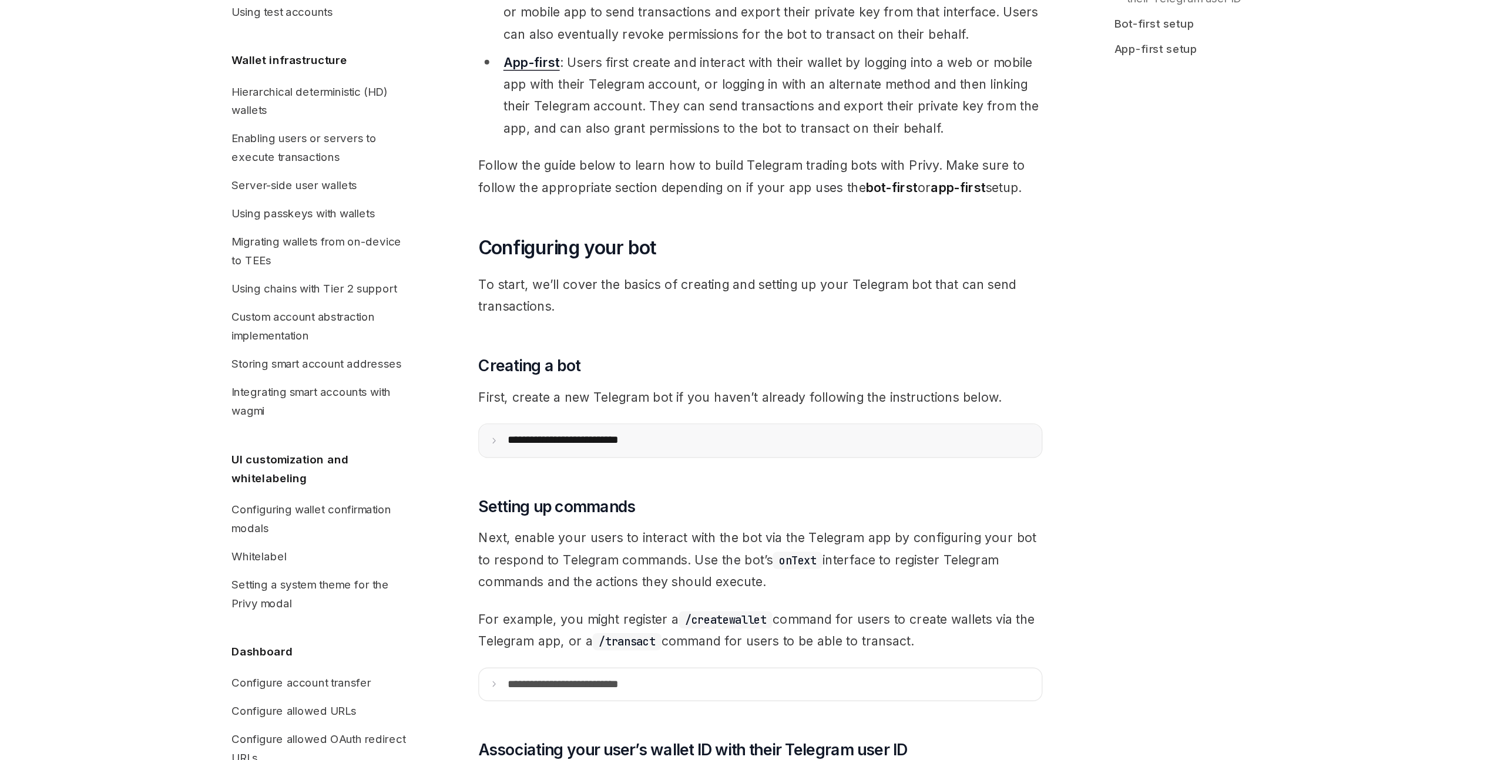
click at [666, 516] on p "**********" at bounding box center [612, 520] width 117 height 11
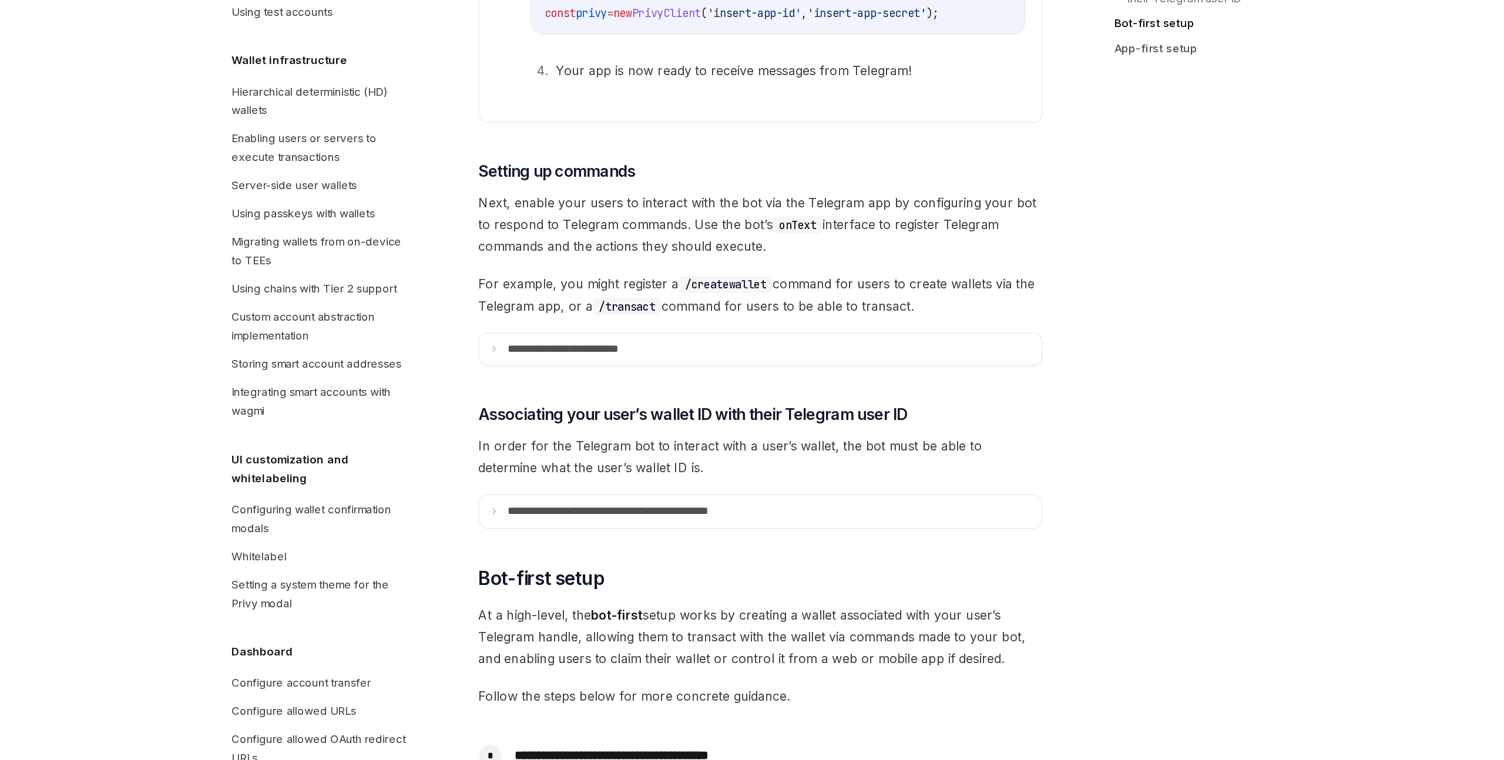
scroll to position [924, 0]
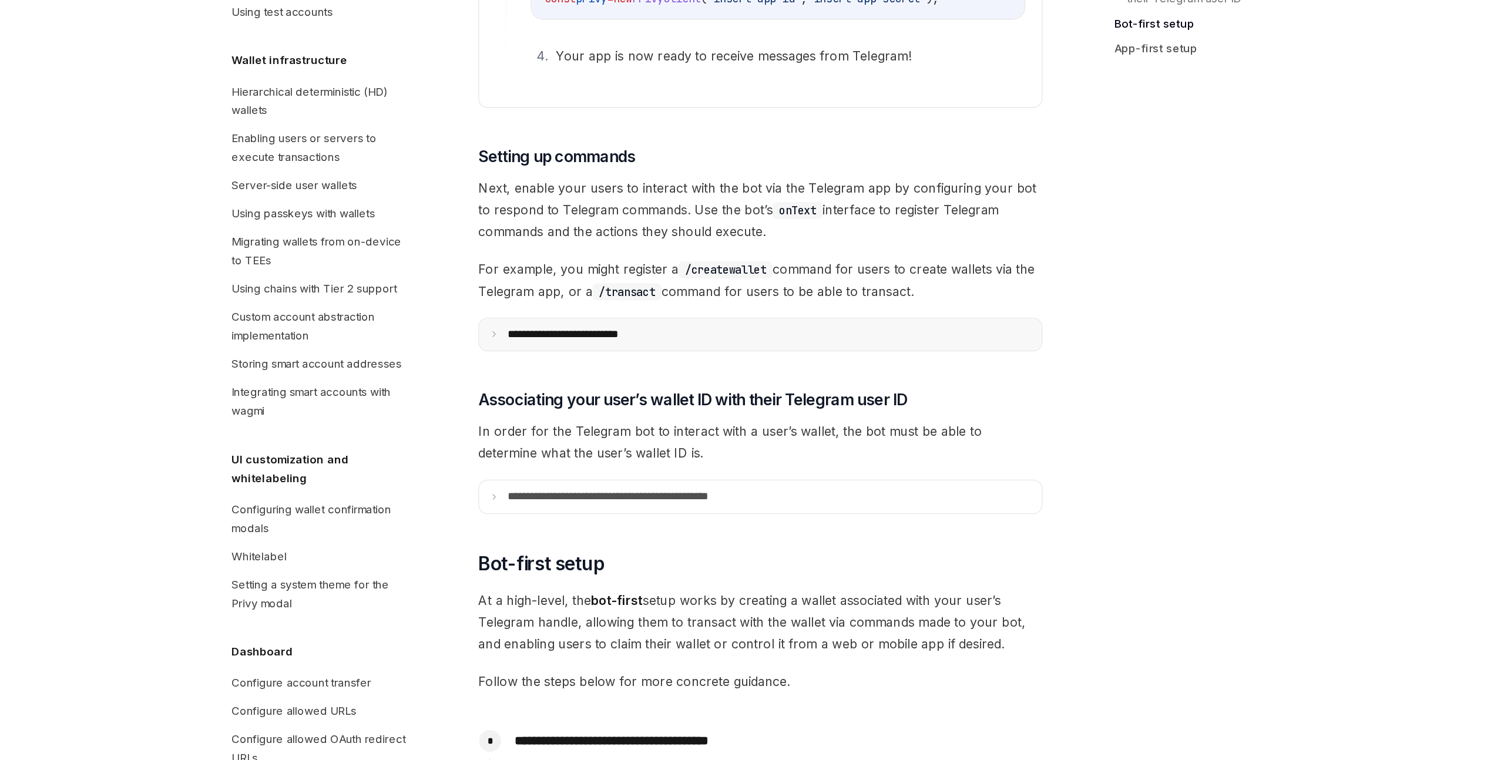
click at [647, 442] on p "**********" at bounding box center [616, 440] width 125 height 11
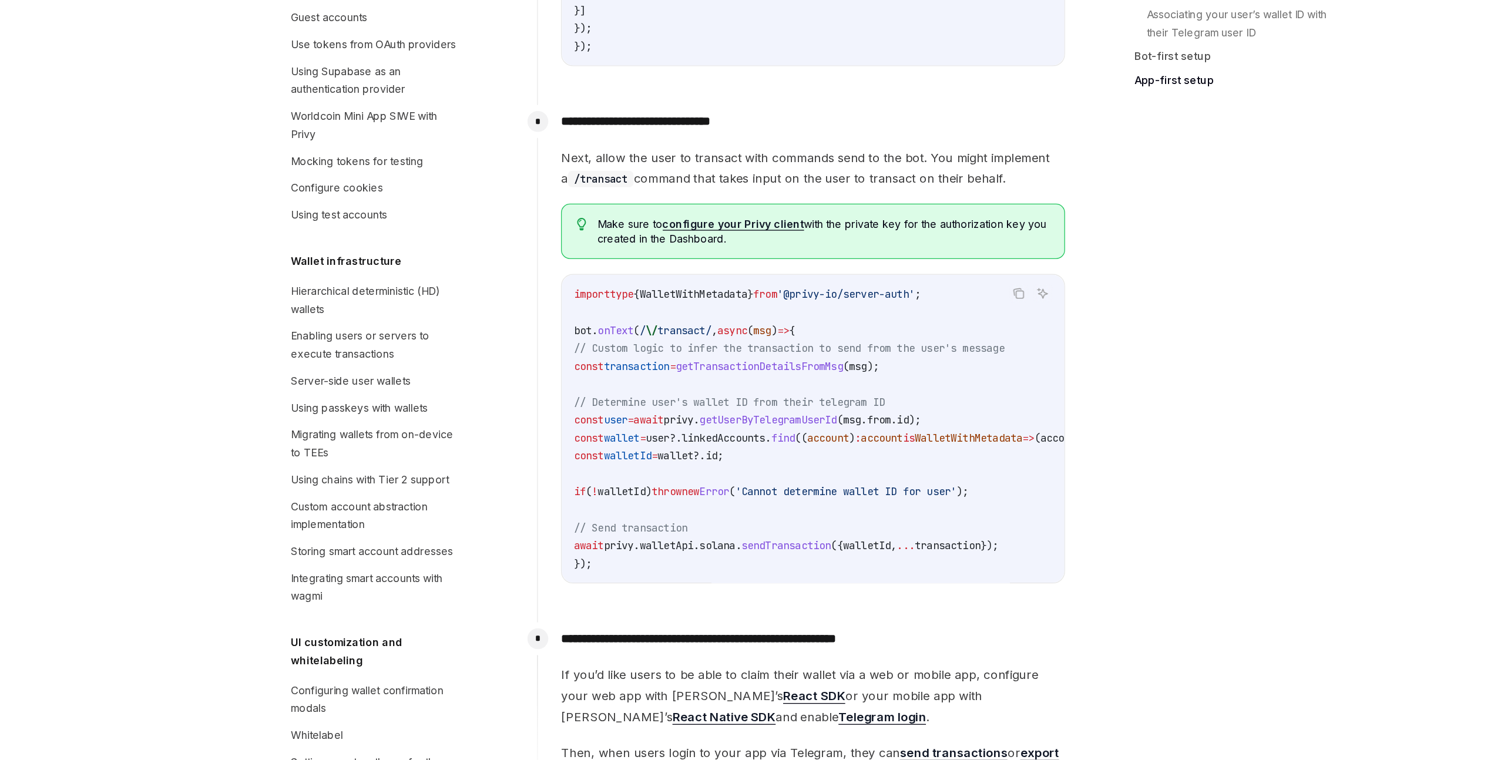
scroll to position [2333, 0]
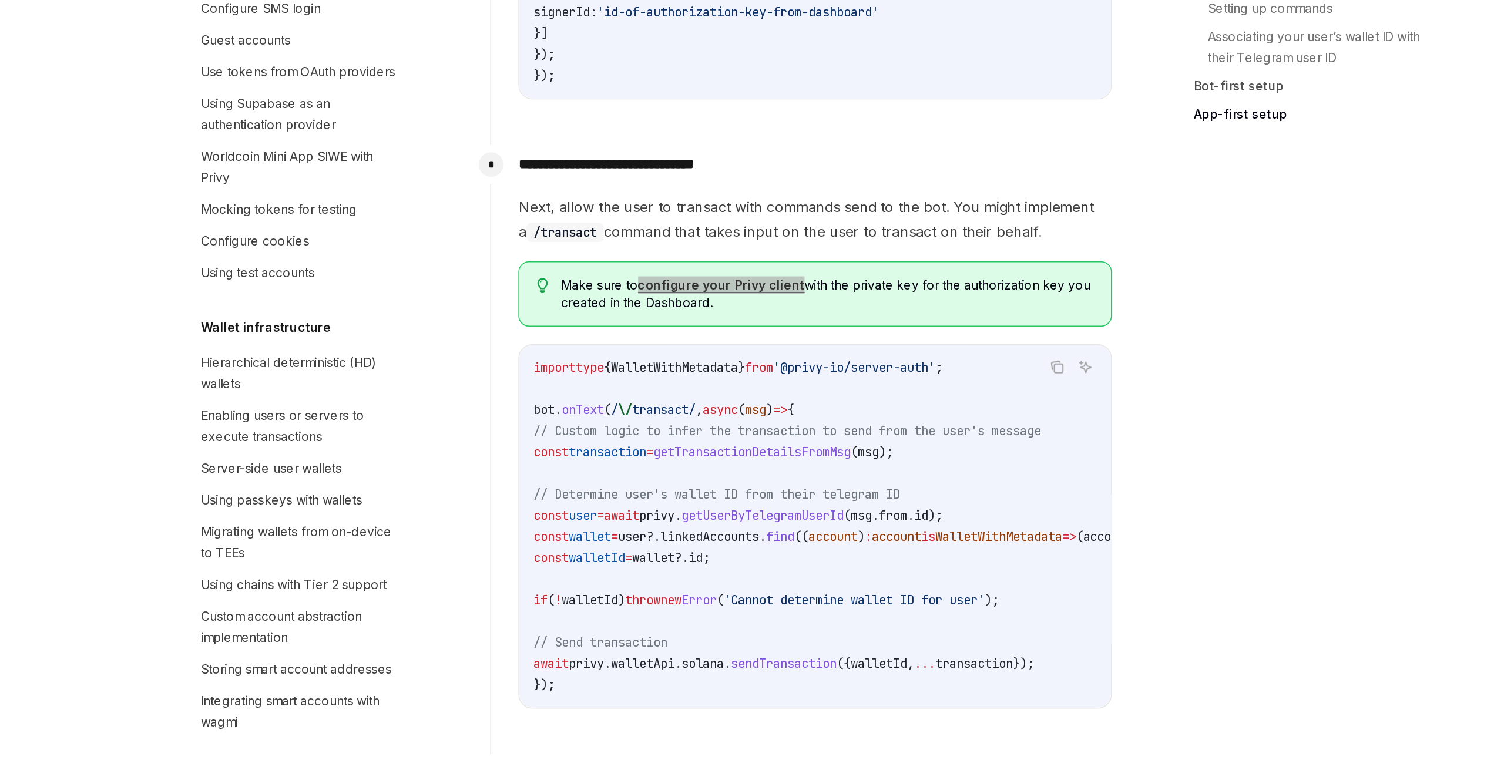
drag, startPoint x: 705, startPoint y: 349, endPoint x: 826, endPoint y: 163, distance: 222.1
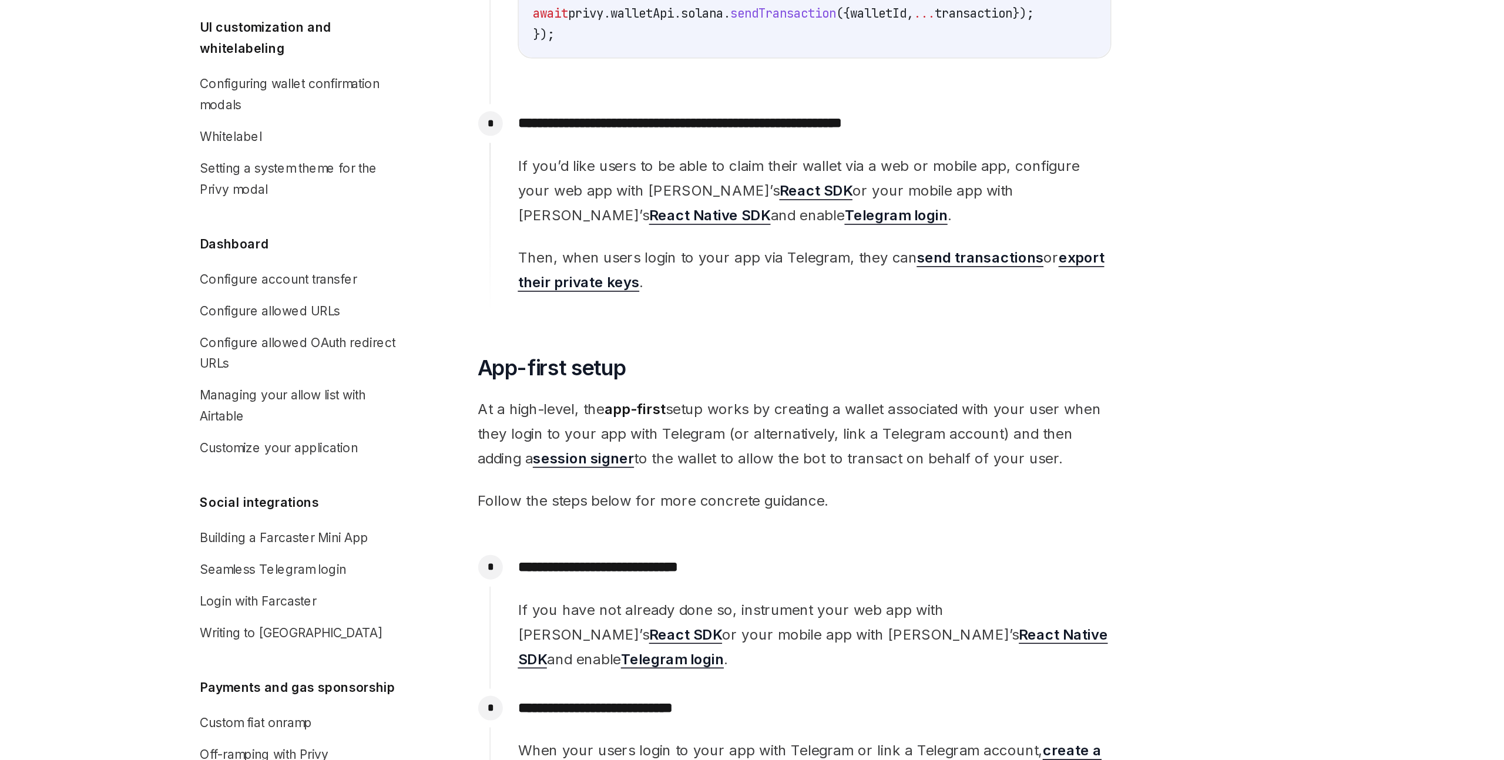
scroll to position [2665, 0]
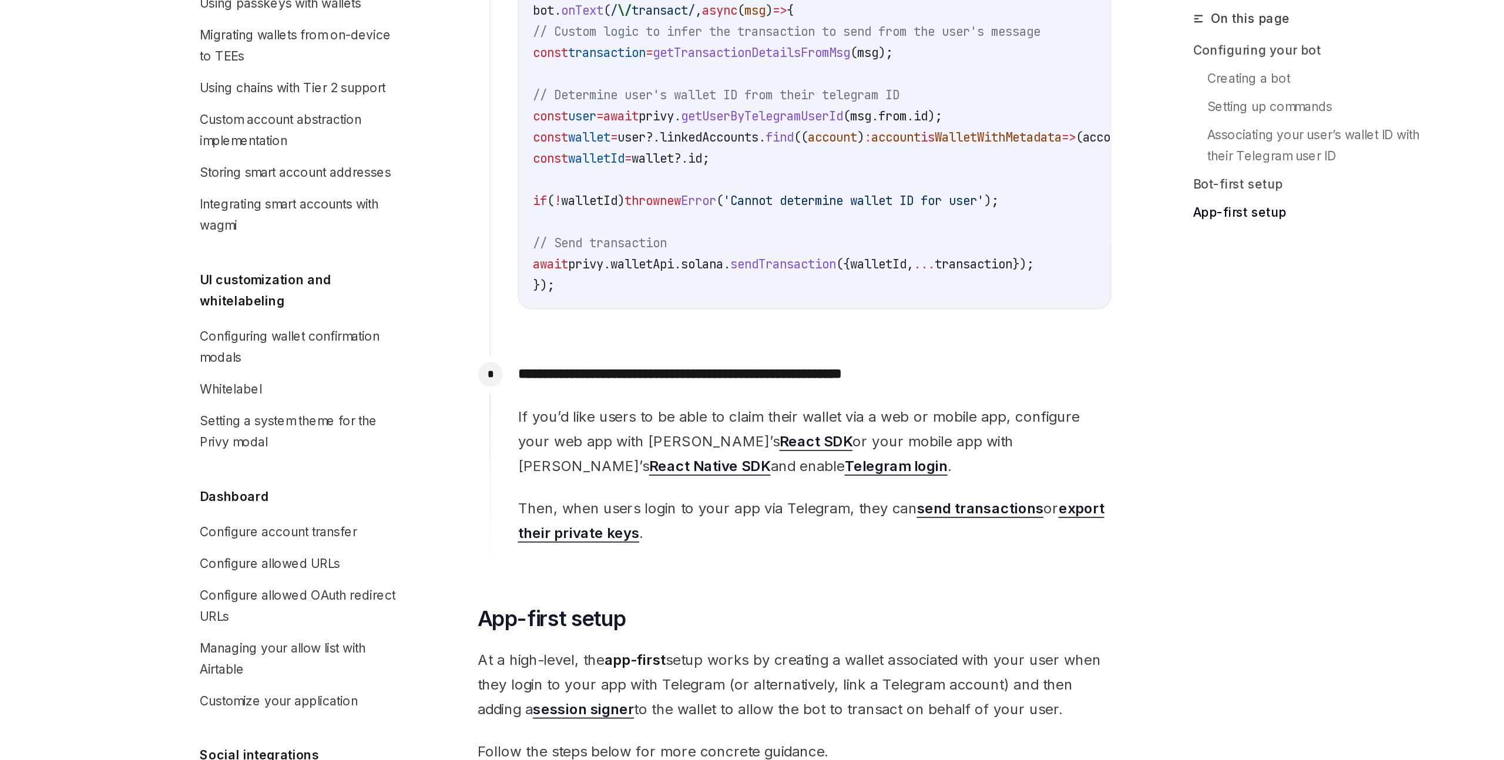
click at [1000, 453] on div "On this page Configuring your bot Creating a bot Setting up commands Associatin…" at bounding box center [1076, 424] width 179 height 671
click at [929, 436] on link "export their private keys" at bounding box center [755, 431] width 391 height 29
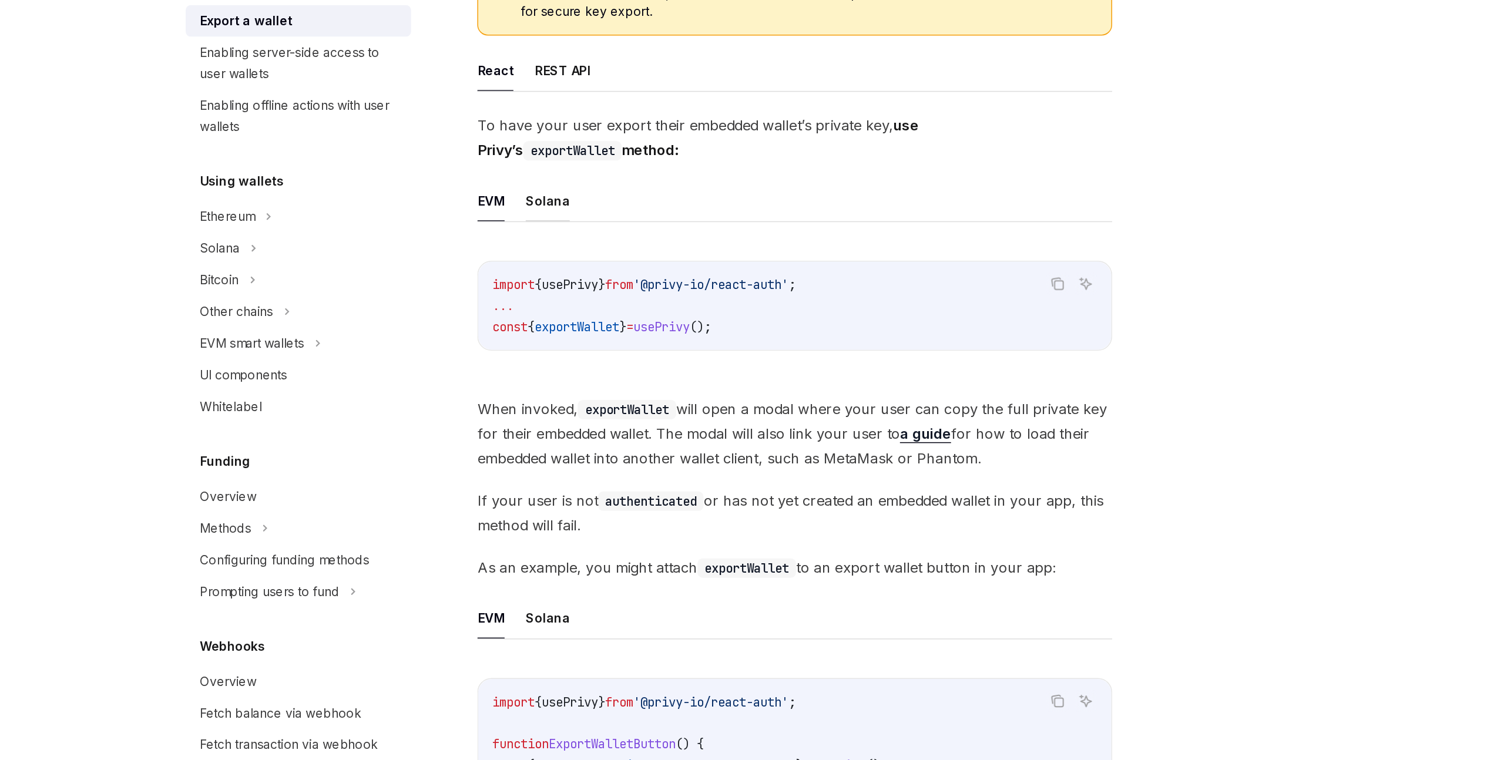
click at [573, 388] on button "Solana" at bounding box center [579, 386] width 29 height 28
type textarea "*"
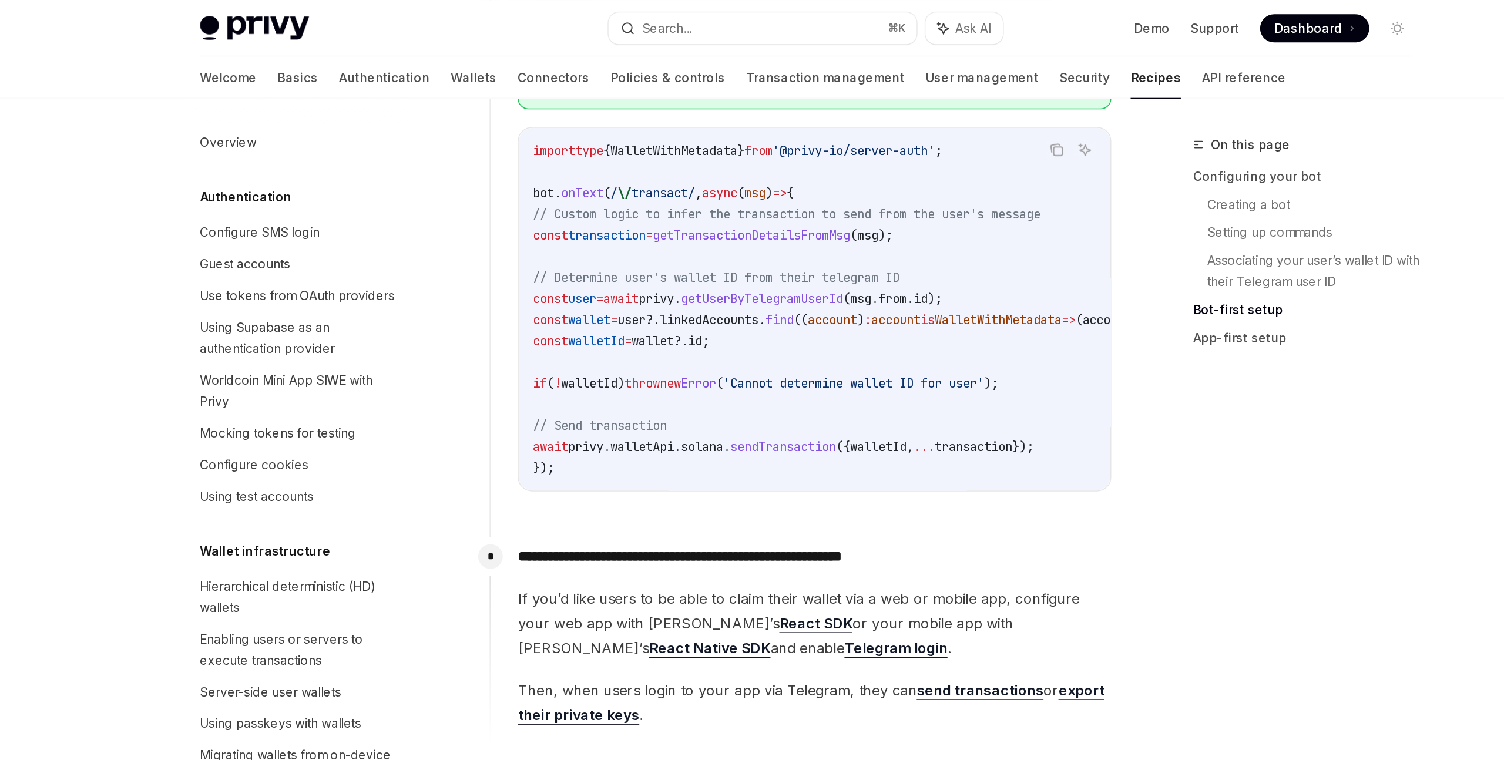
scroll to position [1528, 0]
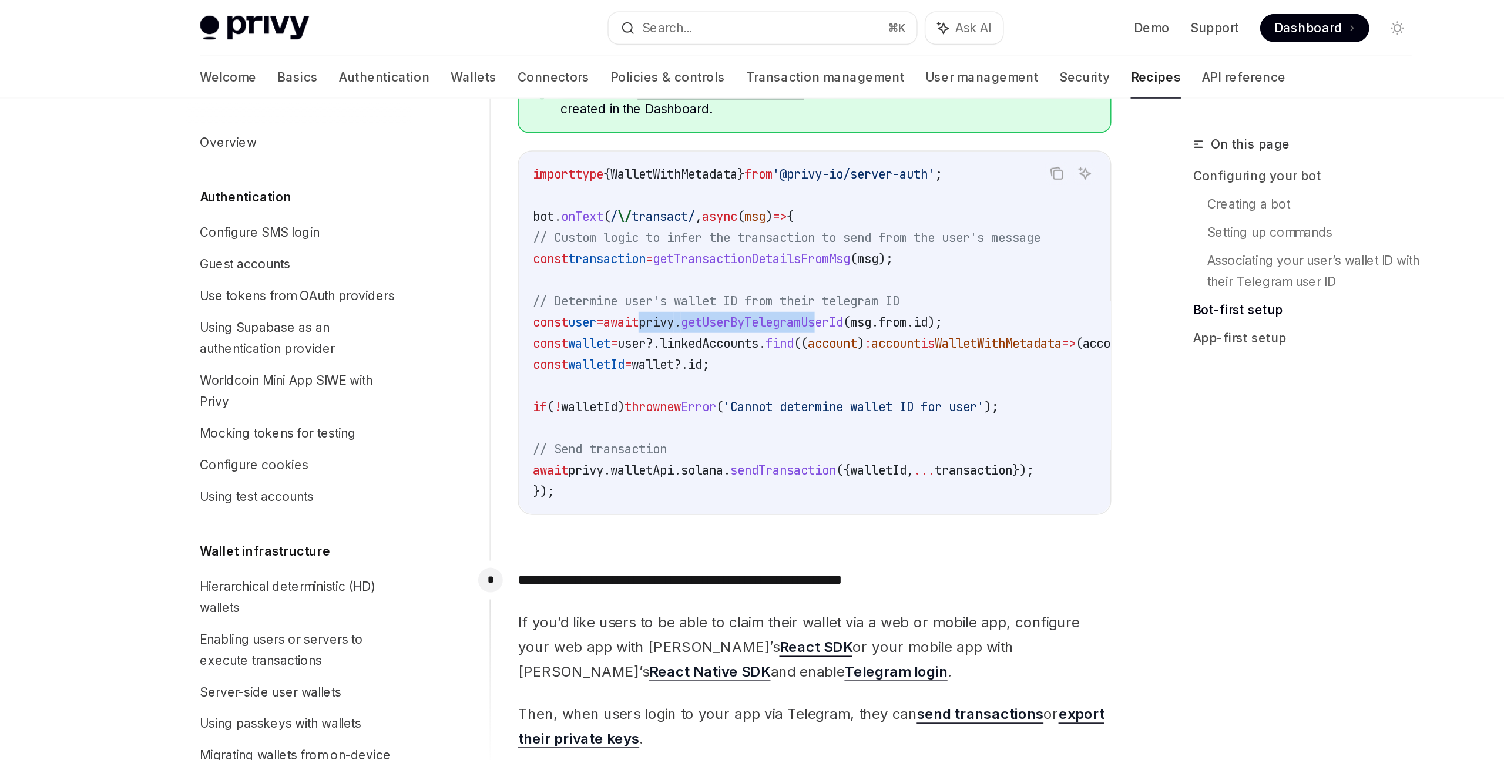
drag, startPoint x: 680, startPoint y: 215, endPoint x: 806, endPoint y: 213, distance: 125.7
click at [806, 213] on span "const user = await privy . getUserByTelegramUserId ( msg . from . id );" at bounding box center [706, 215] width 273 height 11
click at [777, 213] on span "getUserByTelegramUserId" at bounding box center [722, 215] width 108 height 11
drag, startPoint x: 683, startPoint y: 214, endPoint x: 825, endPoint y: 212, distance: 142.8
click at [825, 212] on span "const user = await privy . getUserByTelegramUserId ( msg . from . id );" at bounding box center [706, 215] width 273 height 11
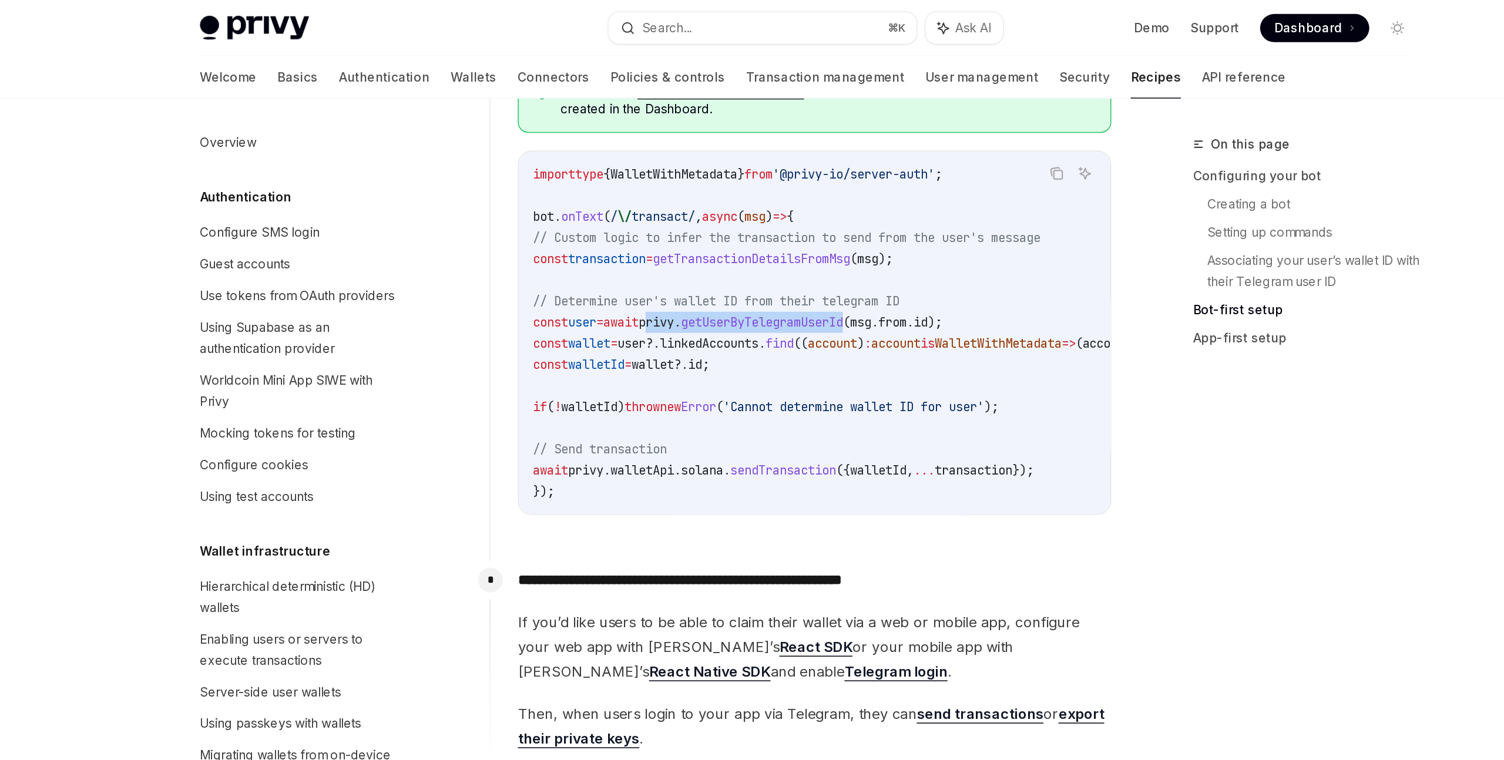
copy span "privy . getUserByTelegramUserId"
click at [720, 224] on span "linkedAccounts" at bounding box center [687, 229] width 66 height 11
drag, startPoint x: 684, startPoint y: 214, endPoint x: 824, endPoint y: 210, distance: 140.4
click at [825, 210] on span "const user = await privy . getUserByTelegramUserId ( msg . from . id );" at bounding box center [706, 215] width 273 height 11
click at [777, 210] on span "getUserByTelegramUserId" at bounding box center [722, 215] width 108 height 11
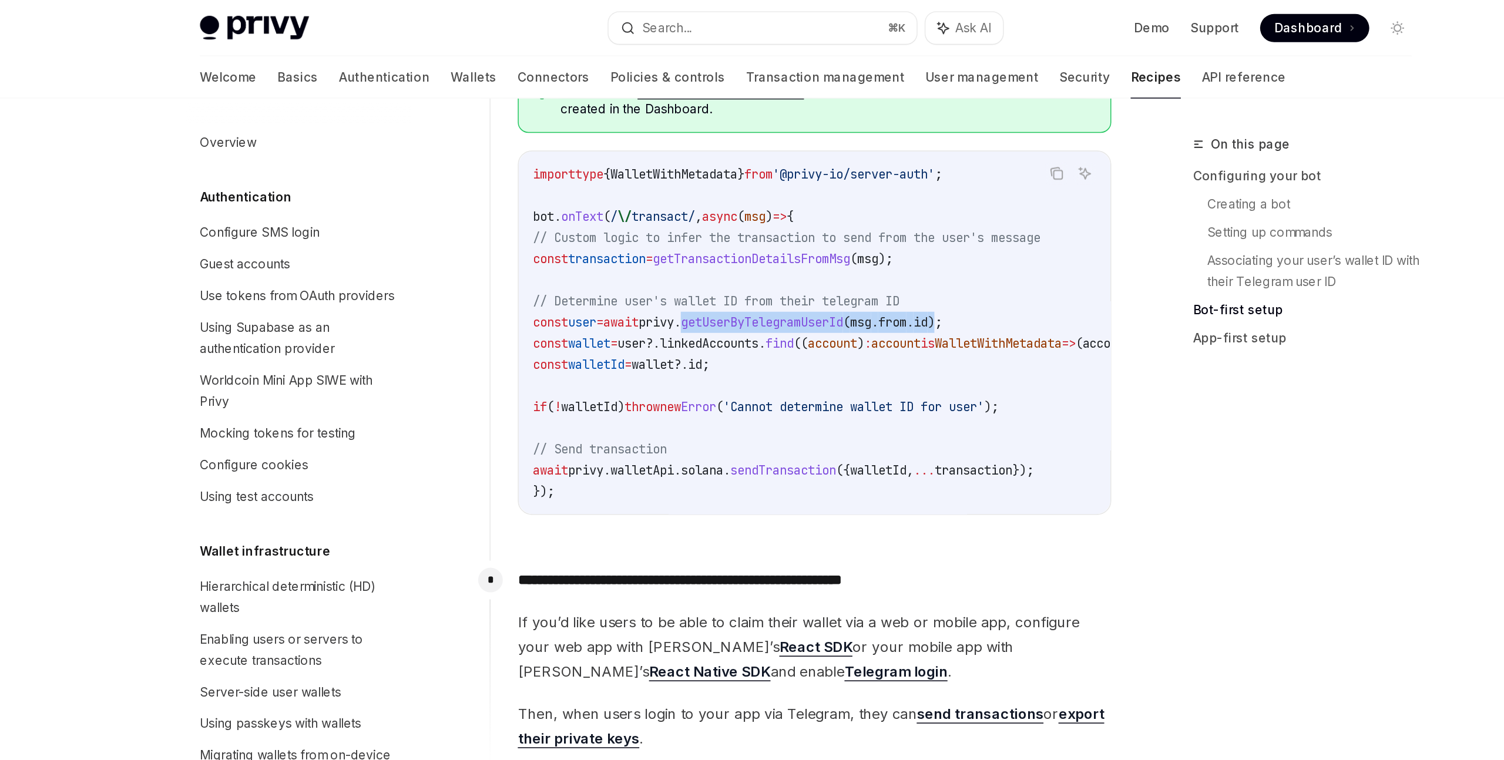
drag, startPoint x: 715, startPoint y: 216, endPoint x: 890, endPoint y: 210, distance: 175.7
click at [842, 210] on span "const user = await privy . getUserByTelegramUserId ( msg . from . id );" at bounding box center [706, 215] width 273 height 11
copy span "getUserByTelegramUserId ( msg . from . id )"
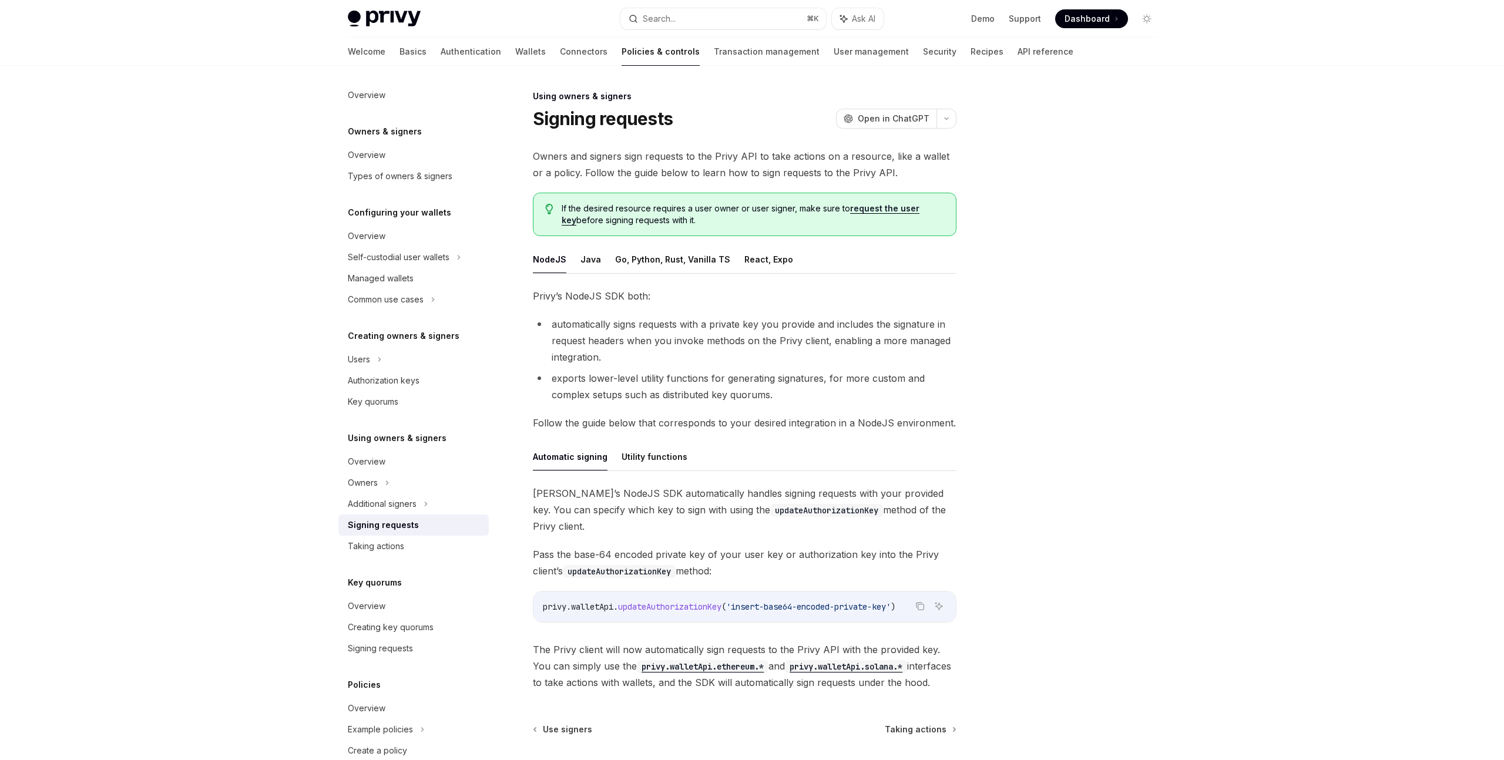
click at [724, 164] on span "Owners and signers sign requests to the Privy API to take actions on a resource…" at bounding box center [745, 164] width 424 height 33
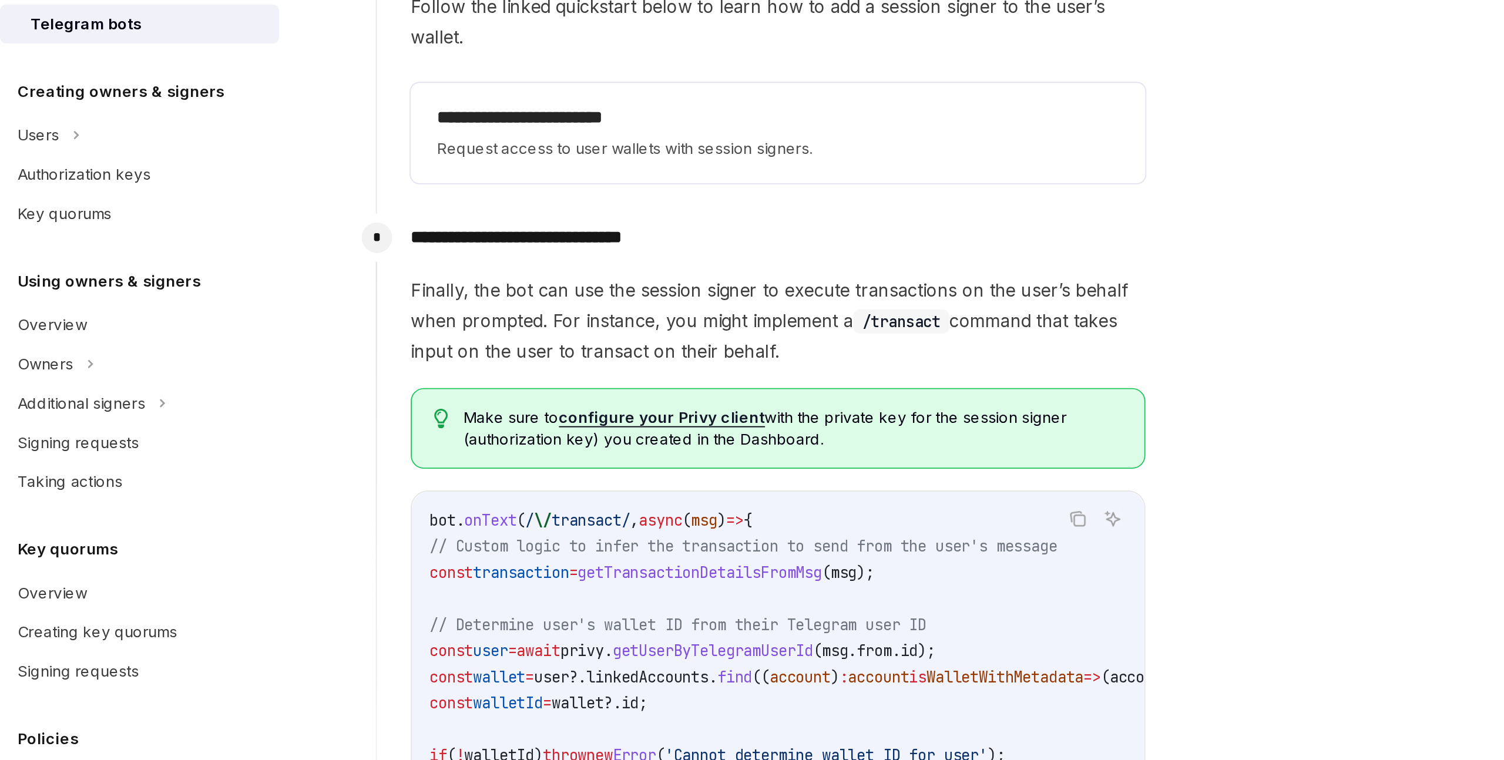
scroll to position [429, 0]
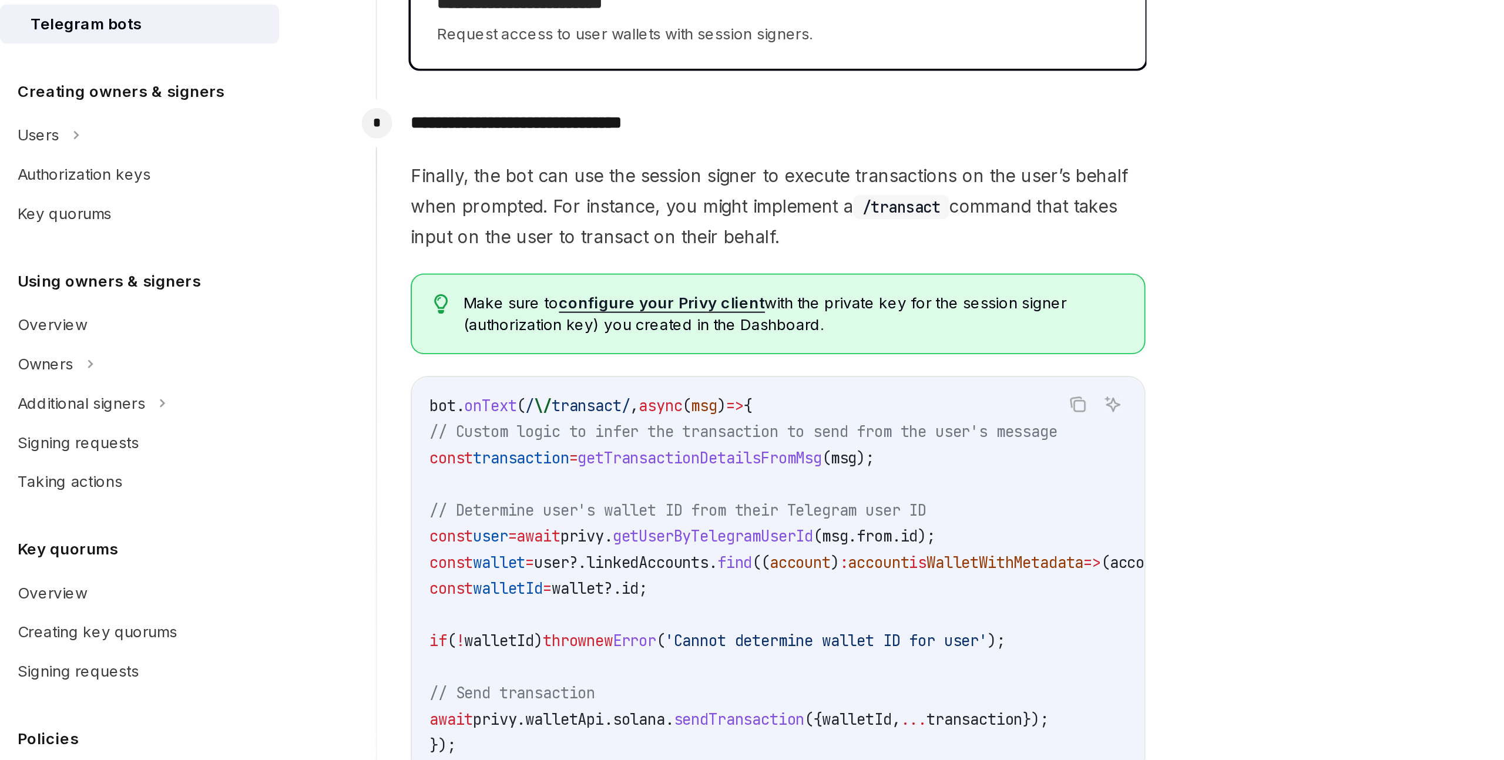
drag, startPoint x: 640, startPoint y: 366, endPoint x: 881, endPoint y: 352, distance: 241.2
click at [338, 350] on div "Overview Owners & signers Overview Types of owners & signers Configuring your w…" at bounding box center [752, 364] width 865 height 1456
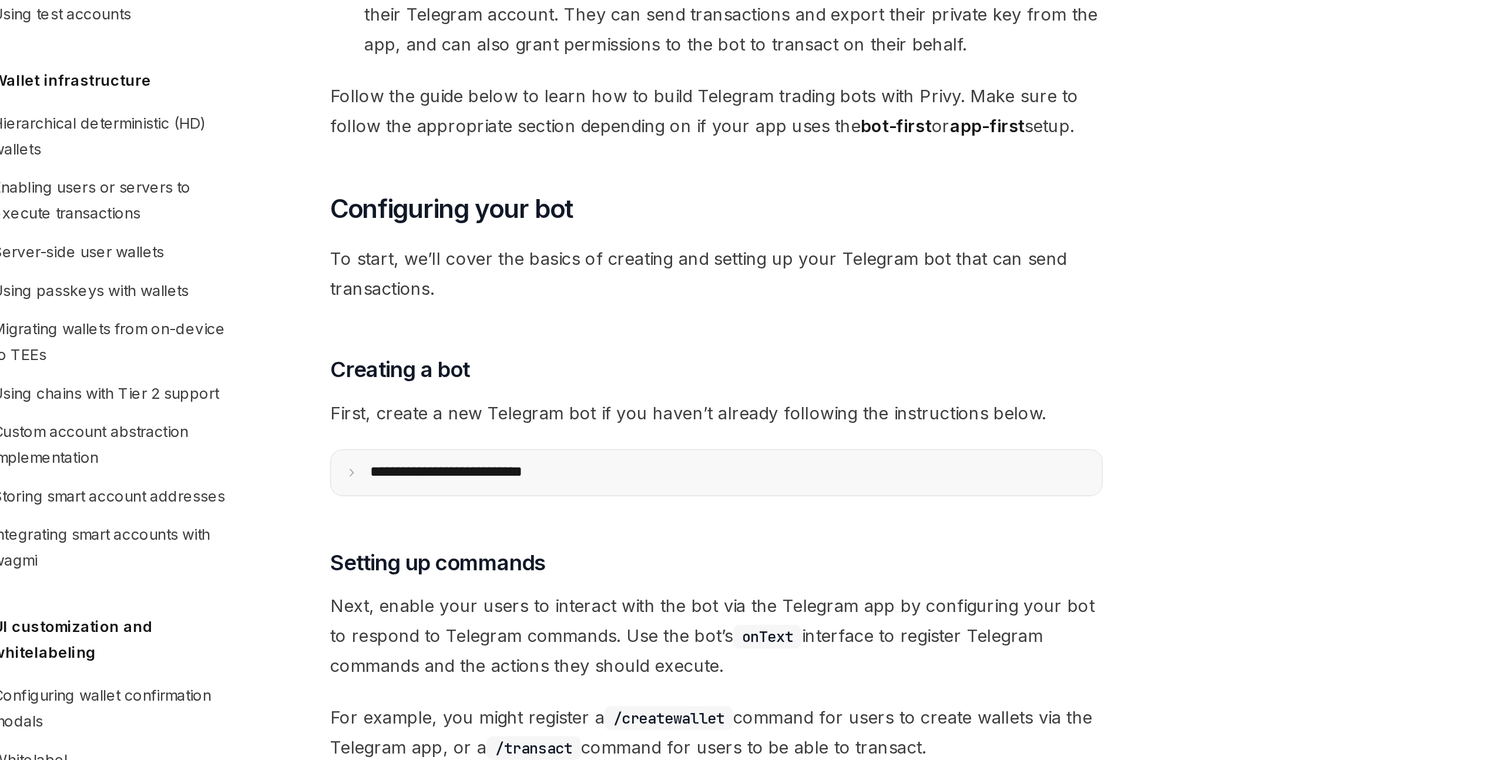
click at [657, 580] on p "**********" at bounding box center [612, 582] width 117 height 11
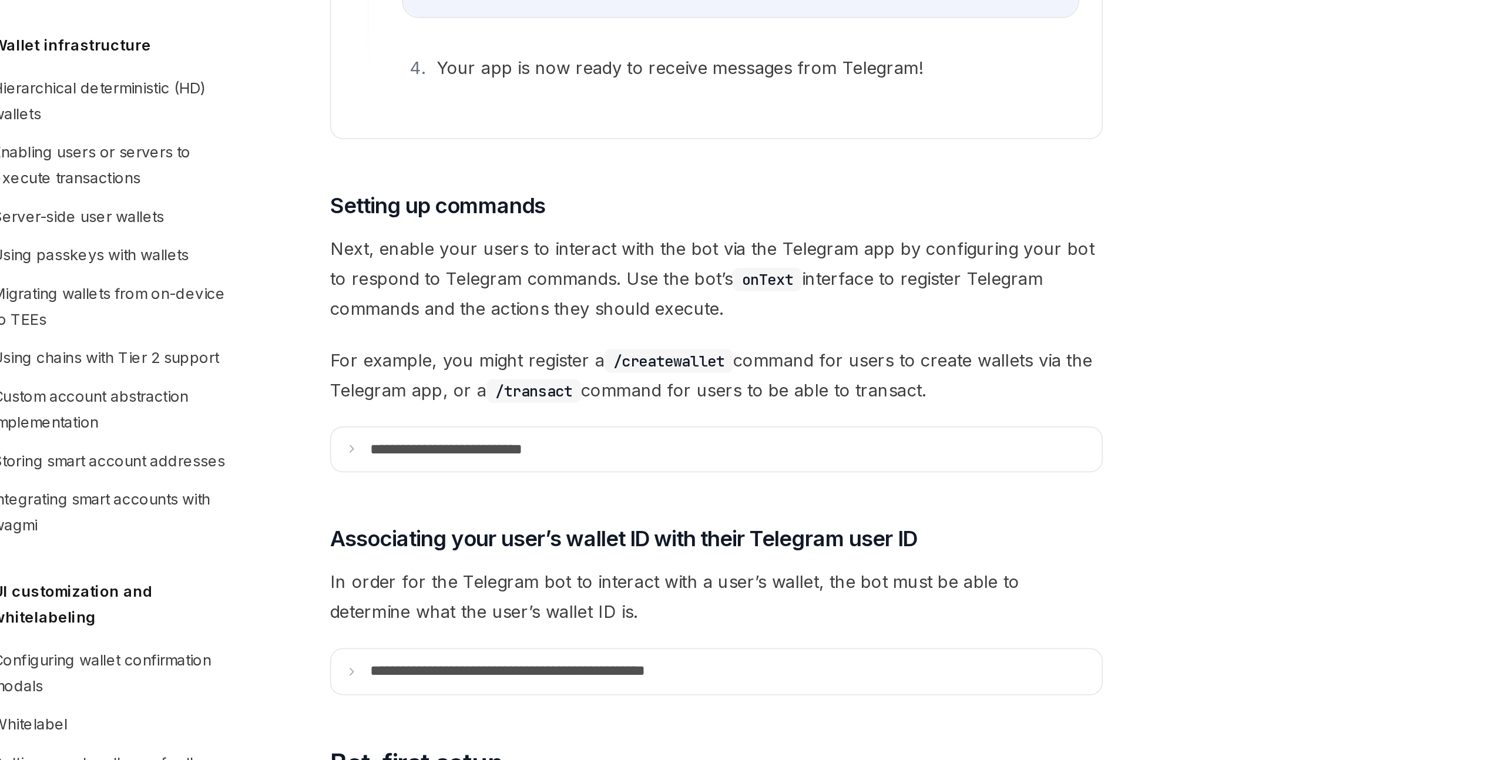
scroll to position [821, 0]
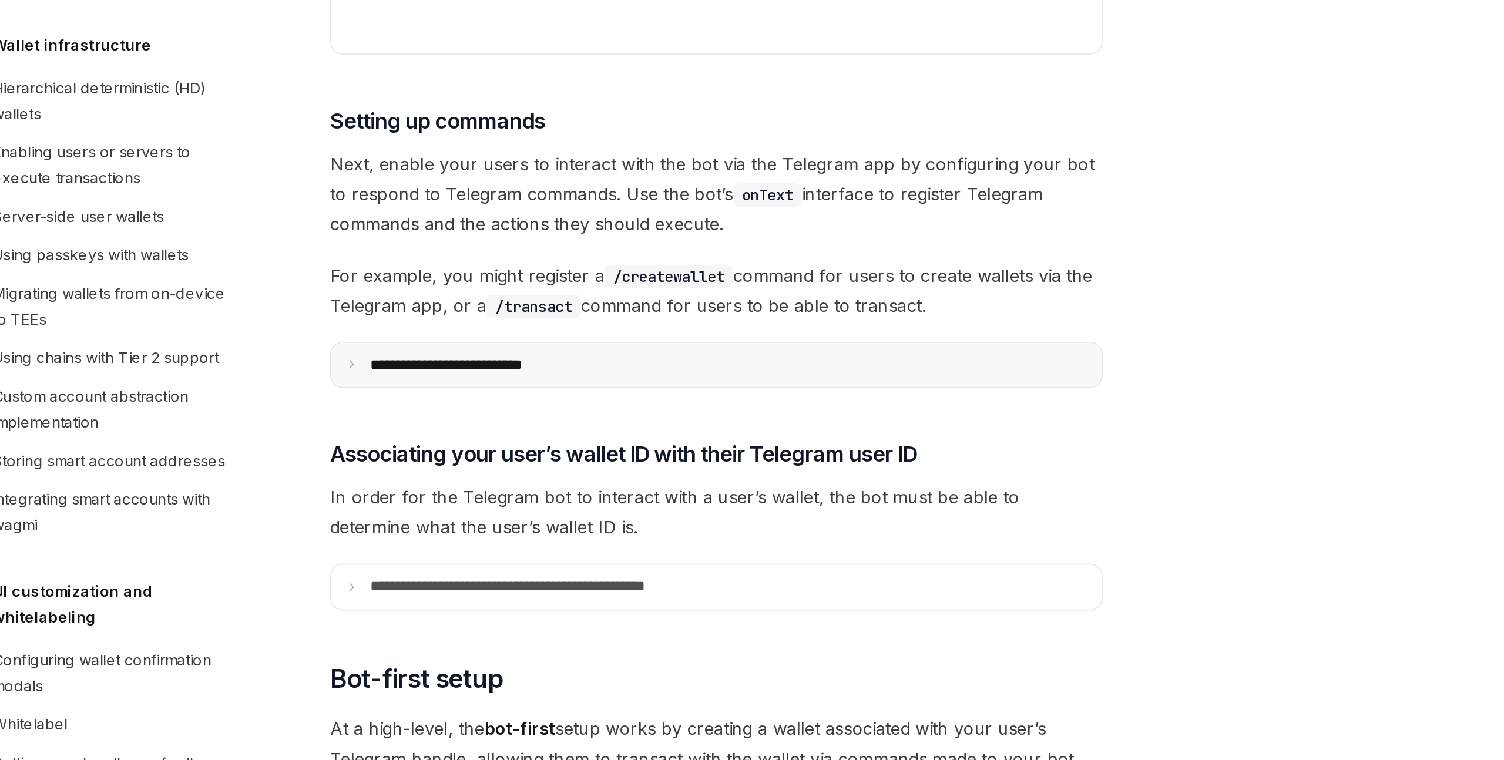
click at [601, 549] on p "**********" at bounding box center [616, 543] width 125 height 11
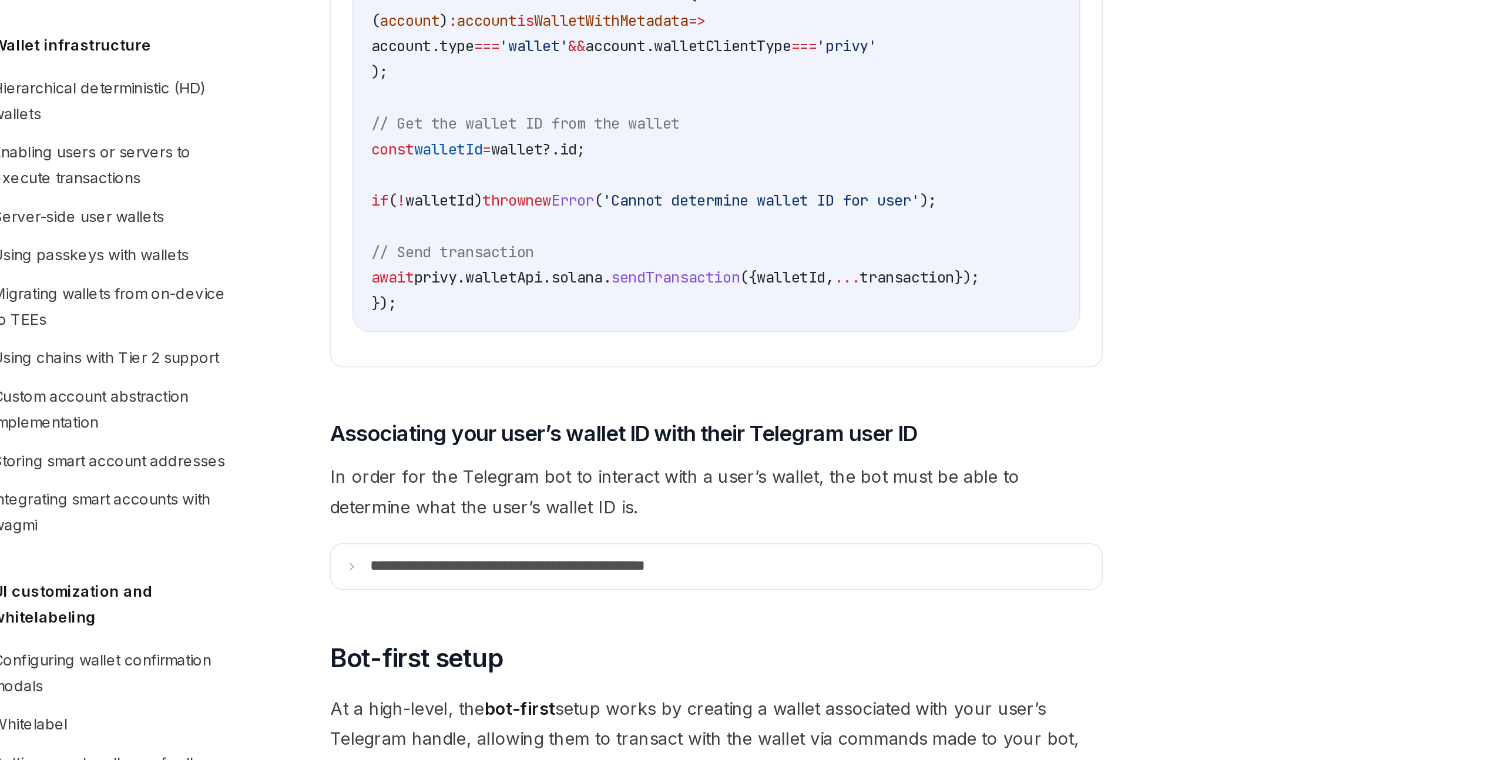
scroll to position [1387, 0]
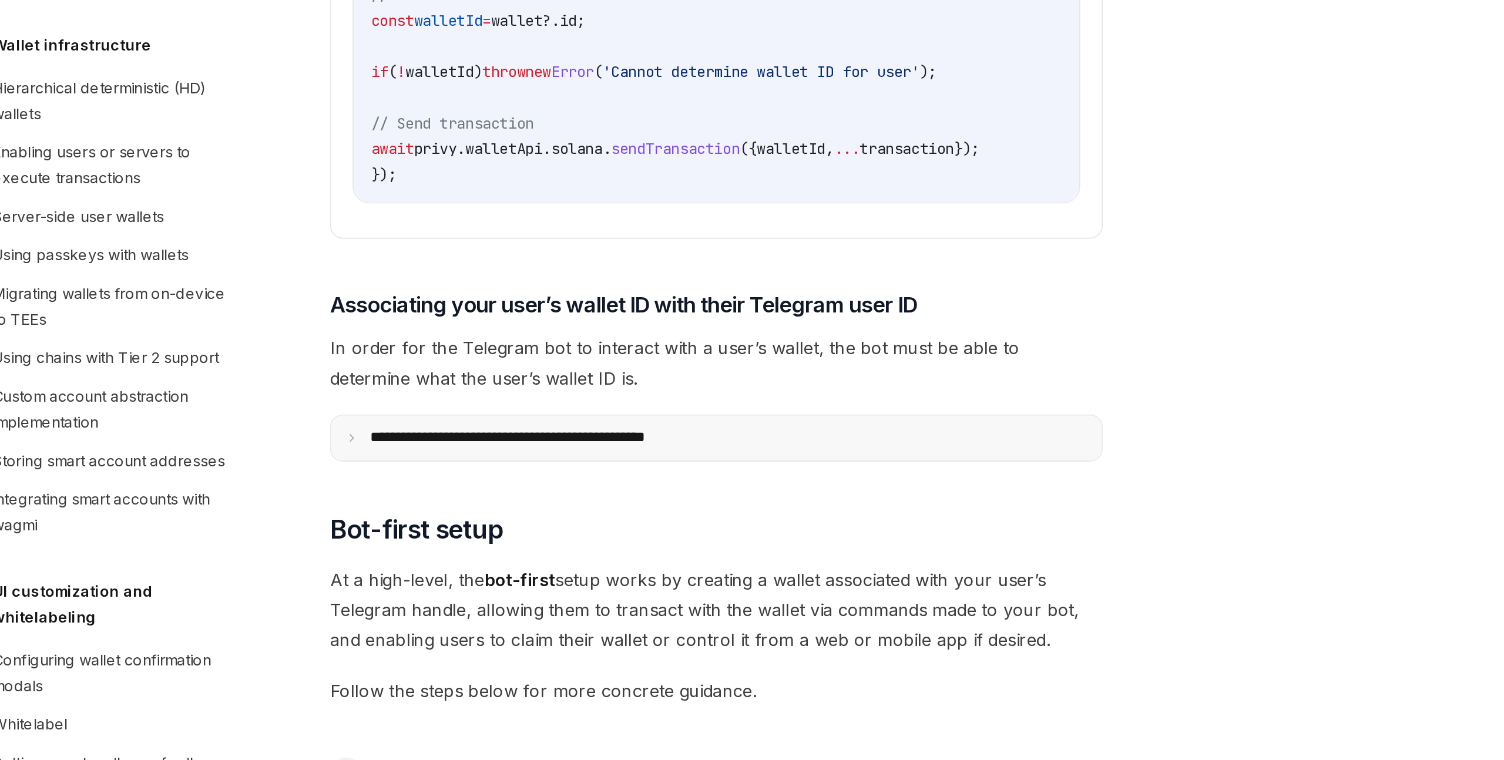
click at [627, 589] on p "**********" at bounding box center [654, 583] width 201 height 11
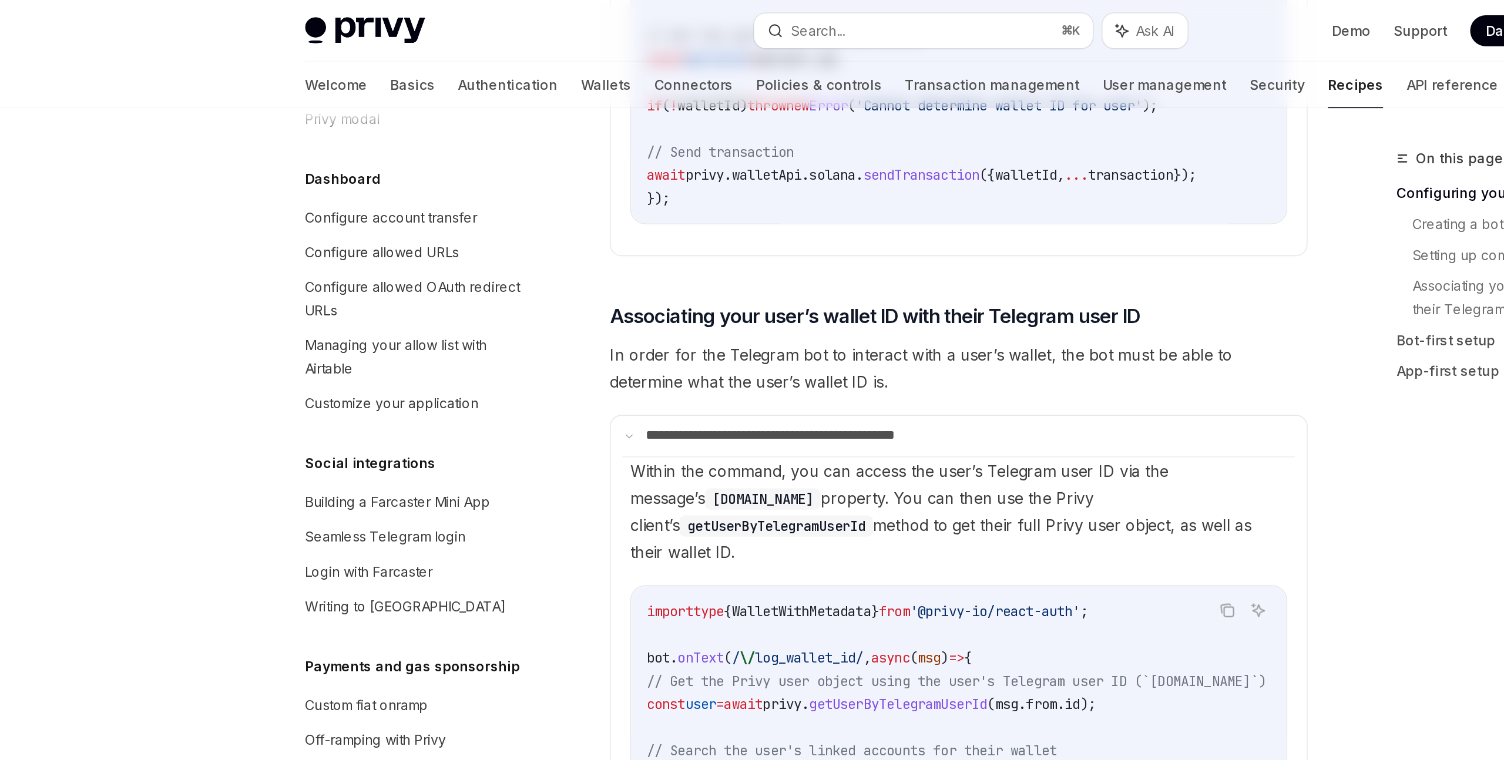
scroll to position [0, 0]
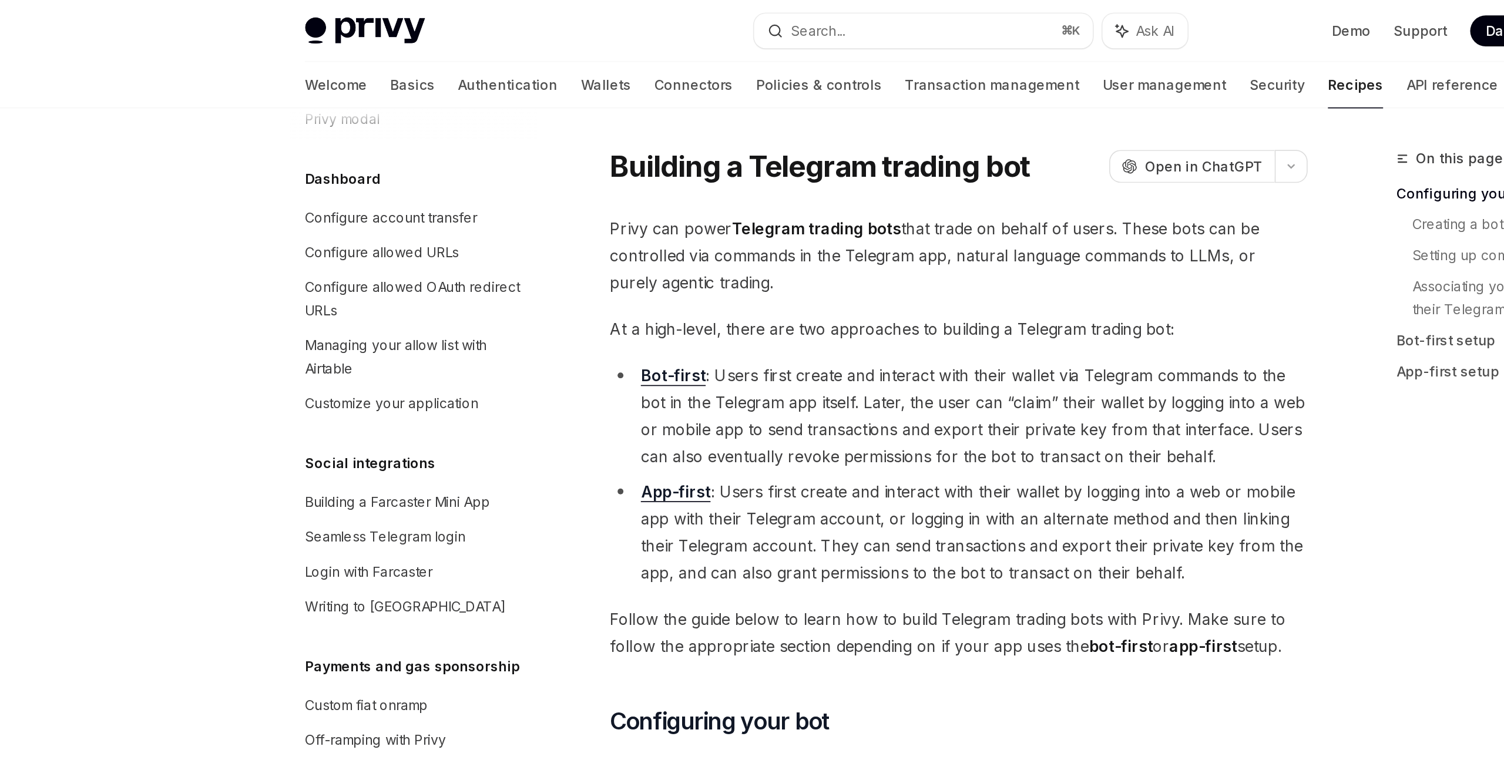
click at [569, 228] on strong "Bot-first" at bounding box center [571, 228] width 39 height 12
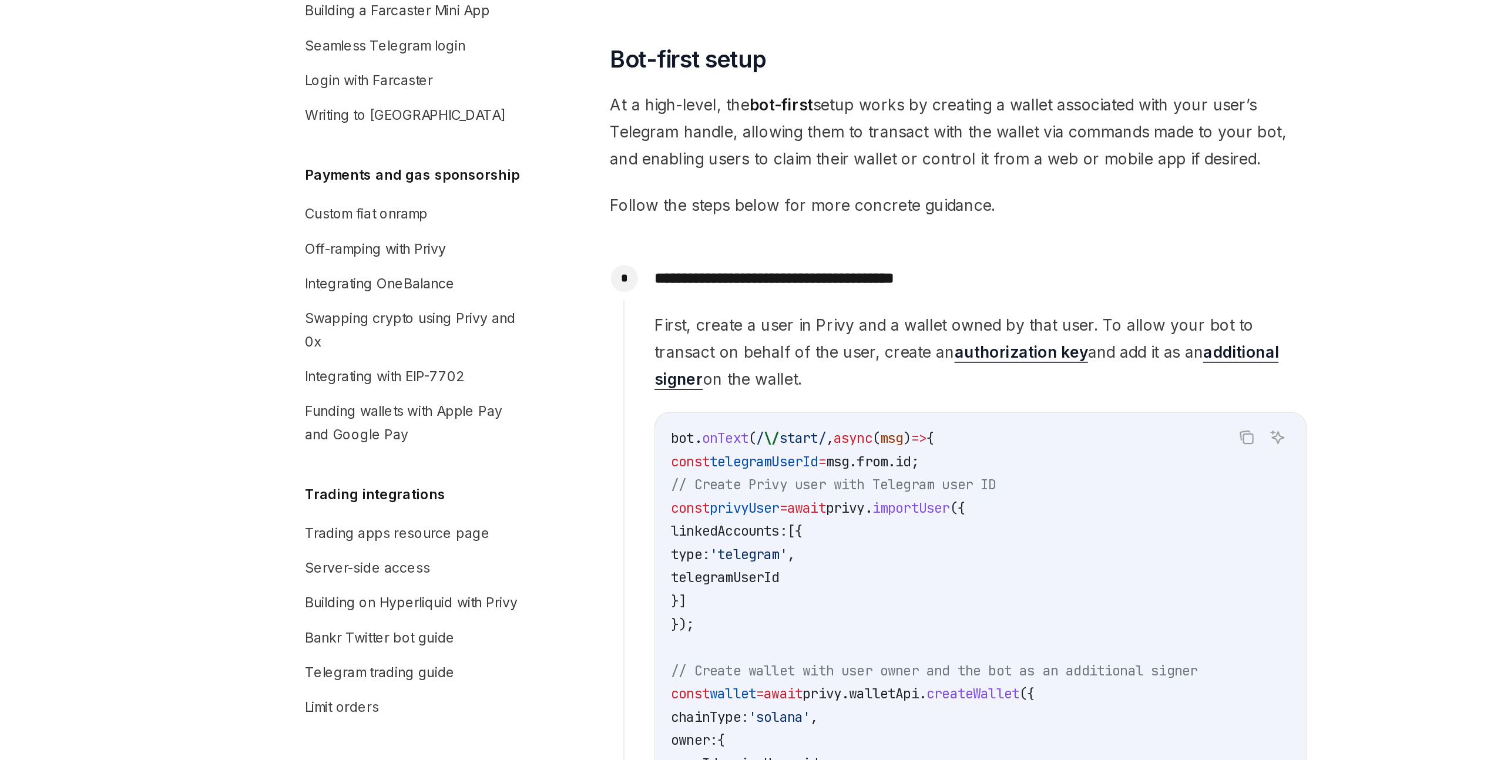
scroll to position [2034, 0]
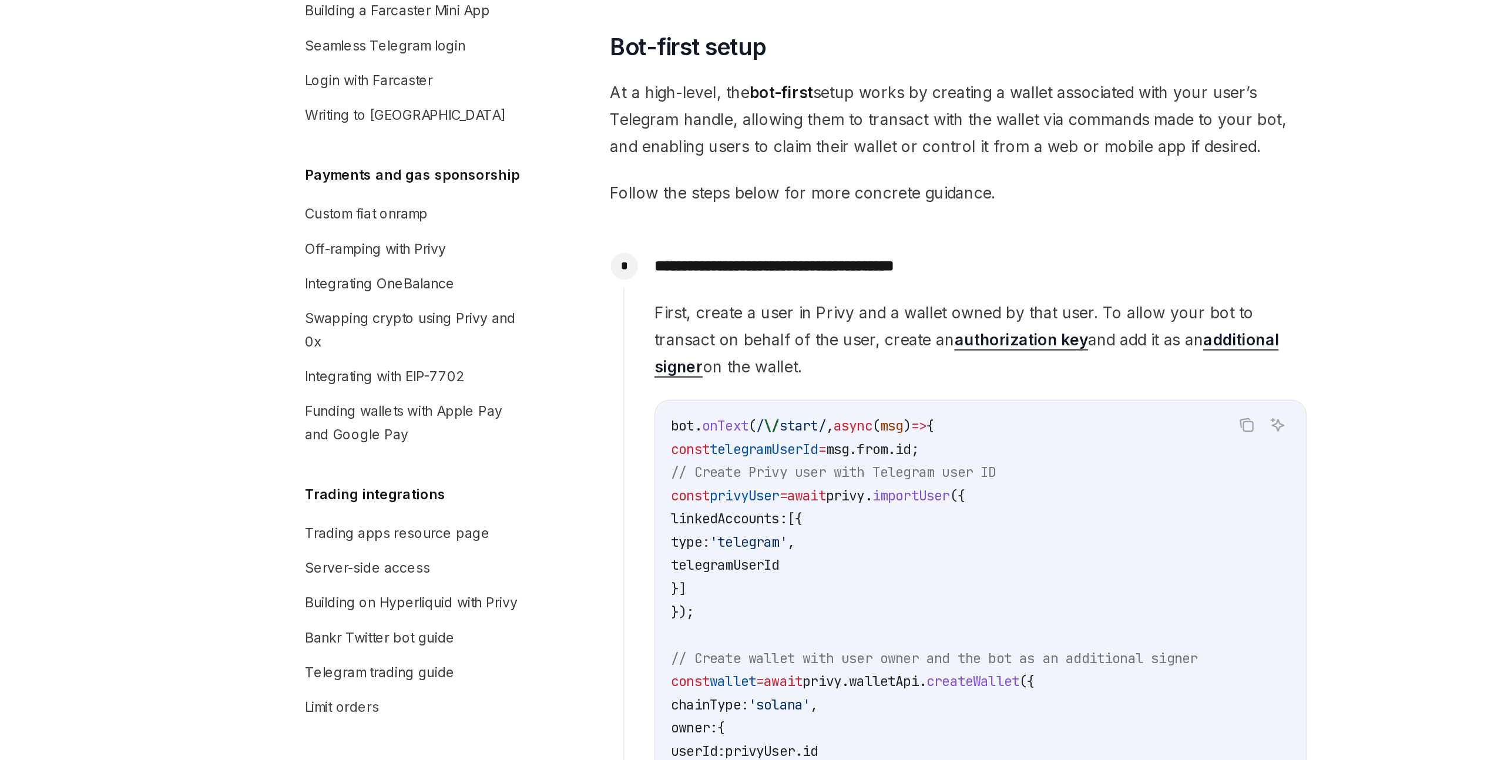
click at [869, 502] on link "additional signer" at bounding box center [749, 513] width 379 height 29
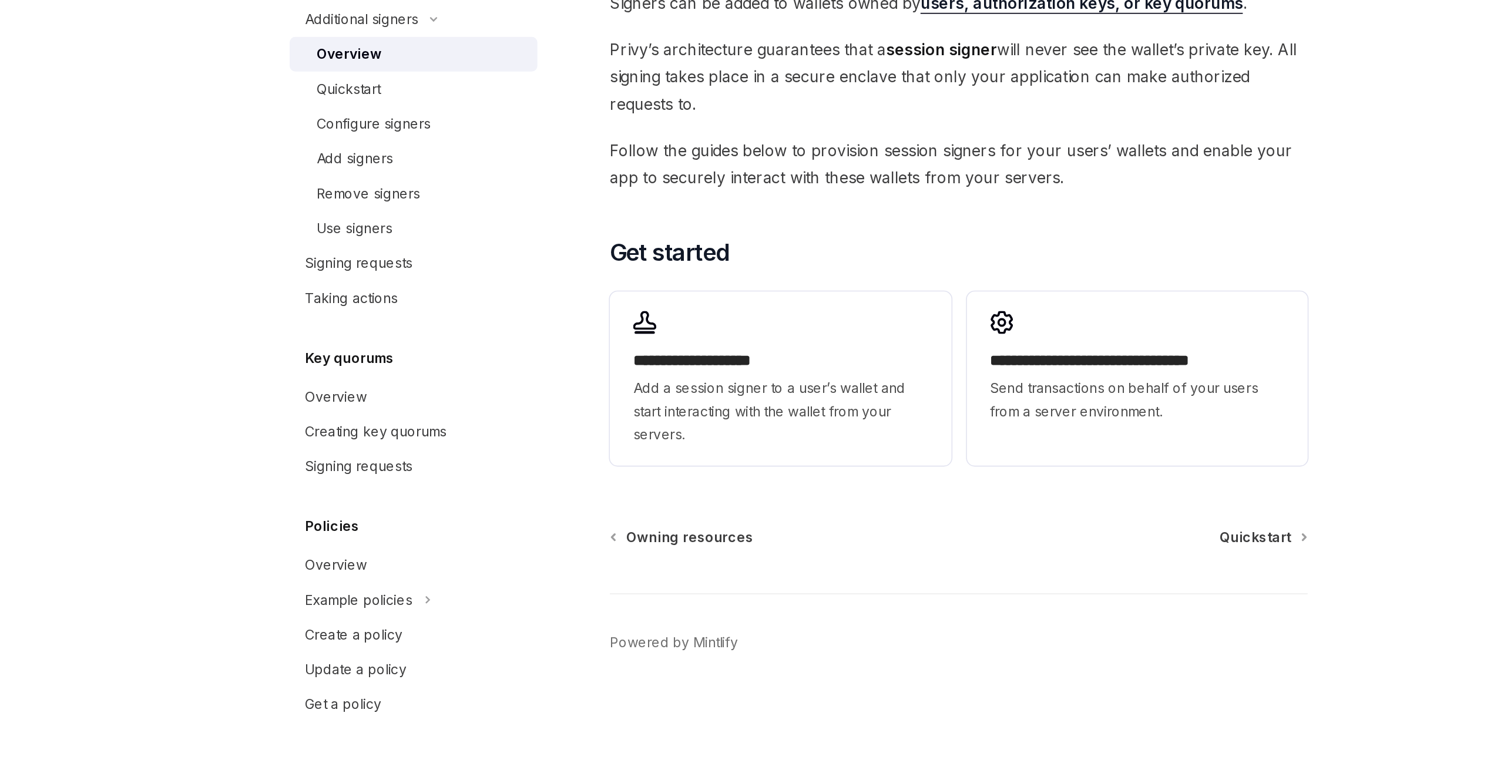
scroll to position [194, 0]
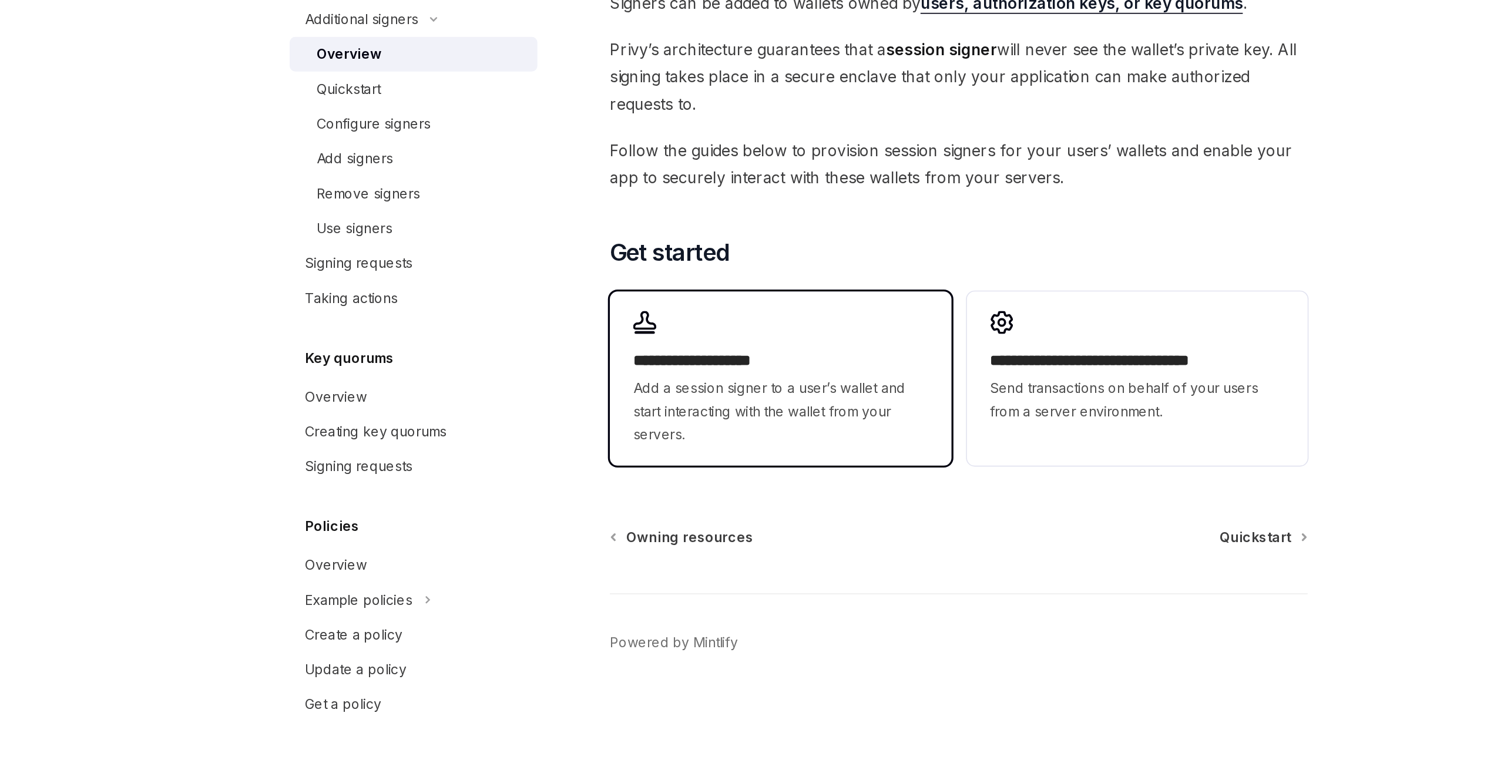
click at [653, 515] on h2 "**********" at bounding box center [636, 517] width 179 height 14
type textarea "*"
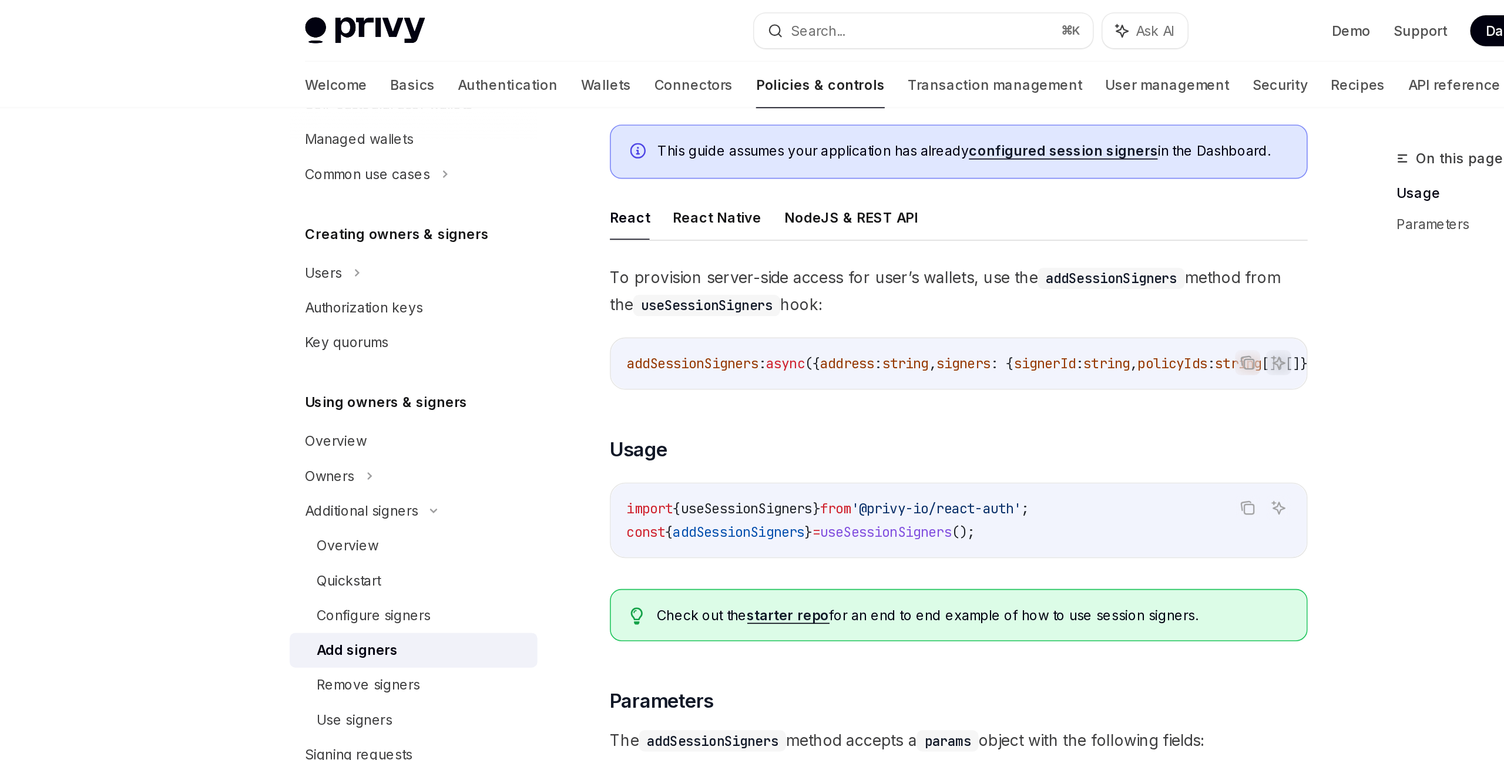
scroll to position [89, 0]
